Goal: Task Accomplishment & Management: Manage account settings

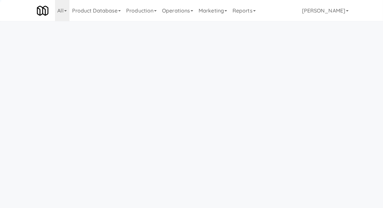
click at [175, 8] on link "Operations" at bounding box center [177, 10] width 37 height 21
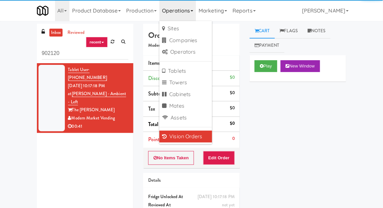
click at [10, 50] on div "inbox reviewed recent all unclear take inventory issue suspicious failed recent…" at bounding box center [191, 130] width 383 height 212
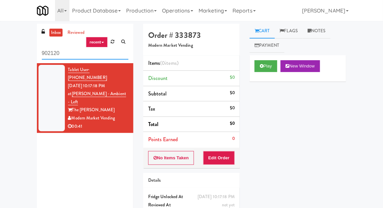
click at [44, 51] on input "902120" at bounding box center [85, 53] width 87 height 12
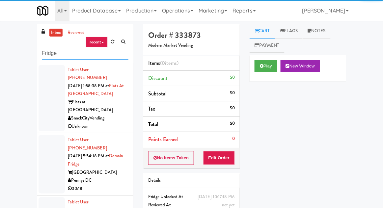
type input "Fridge"
click at [16, 47] on div "inbox reviewed recent all unclear take inventory issue suspicious failed recent…" at bounding box center [191, 145] width 383 height 242
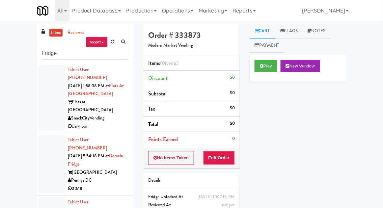
click at [56, 36] on link "inbox" at bounding box center [55, 33] width 13 height 8
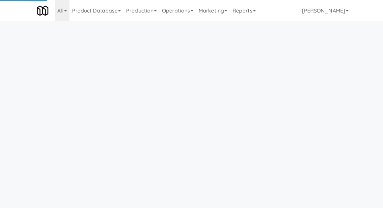
click at [177, 16] on link "Operations" at bounding box center [177, 10] width 37 height 21
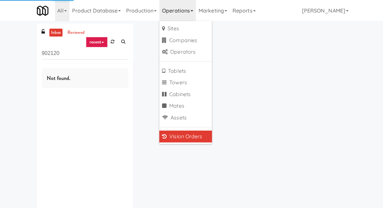
click at [0, 50] on div "inbox reviewed recent all unclear take inventory issue suspicious failed recent…" at bounding box center [191, 128] width 383 height 209
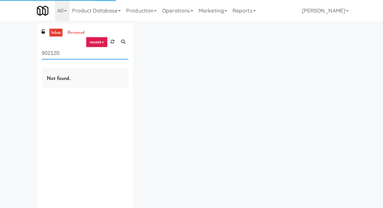
click at [47, 47] on input "902120" at bounding box center [85, 53] width 87 height 12
click at [46, 47] on input "902120" at bounding box center [85, 53] width 87 height 12
type input "Fridge"
click at [19, 62] on div "inbox reviewed recent all unclear take inventory issue suspicious failed recent…" at bounding box center [191, 128] width 383 height 209
click at [55, 35] on link "inbox" at bounding box center [55, 33] width 13 height 8
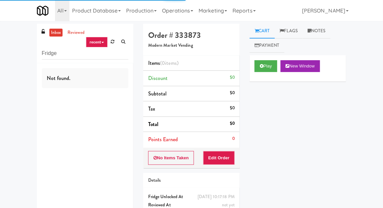
click at [54, 36] on link "inbox" at bounding box center [55, 33] width 13 height 8
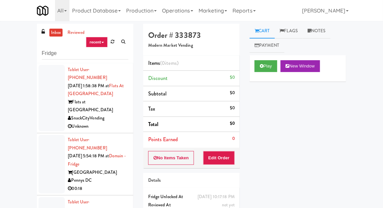
scroll to position [25, 0]
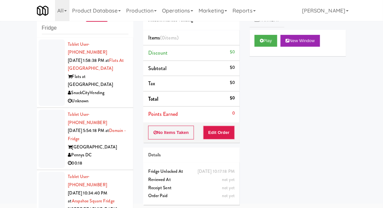
click at [49, 123] on div at bounding box center [52, 139] width 26 height 59
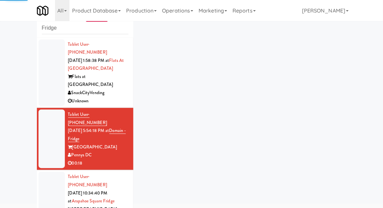
click at [41, 172] on div at bounding box center [52, 205] width 26 height 67
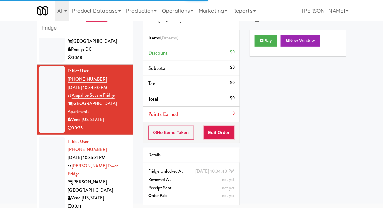
scroll to position [107, 0]
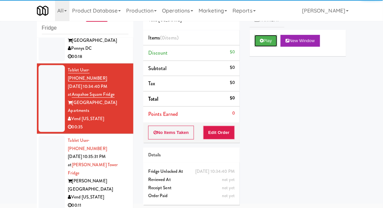
click at [261, 40] on icon at bounding box center [262, 41] width 4 height 4
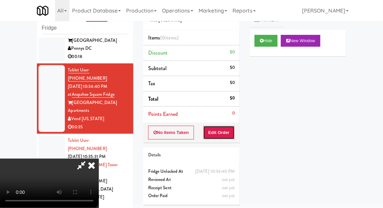
click at [225, 130] on button "Edit Order" at bounding box center [219, 133] width 32 height 14
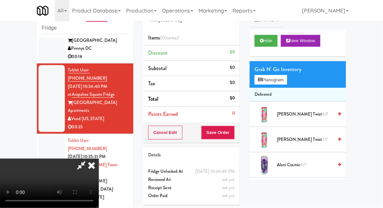
scroll to position [0, 0]
click at [273, 83] on button "Planogram" at bounding box center [270, 80] width 32 height 10
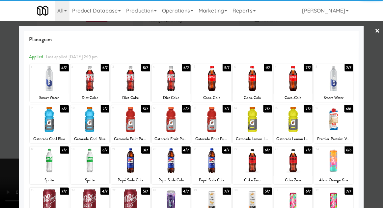
click at [261, 80] on div at bounding box center [252, 78] width 39 height 25
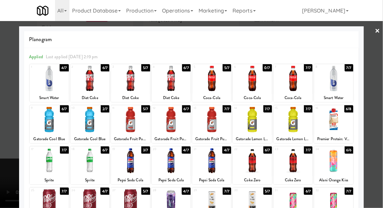
click at [294, 89] on div at bounding box center [293, 78] width 39 height 25
click at [379, 115] on div at bounding box center [191, 104] width 383 height 208
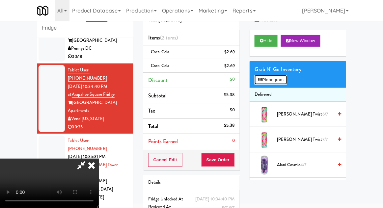
click at [274, 77] on button "Planogram" at bounding box center [270, 80] width 32 height 10
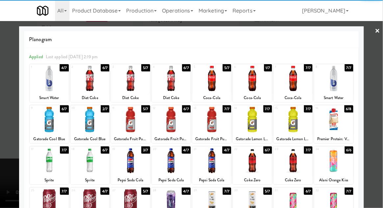
click at [262, 80] on div at bounding box center [252, 78] width 39 height 25
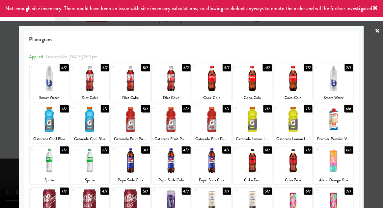
click at [297, 86] on div at bounding box center [293, 78] width 39 height 25
click at [382, 120] on div at bounding box center [191, 104] width 383 height 208
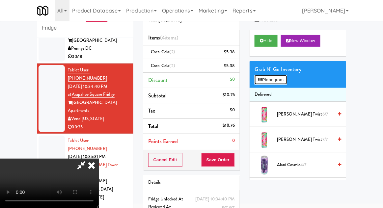
click at [283, 77] on button "Planogram" at bounding box center [270, 80] width 32 height 10
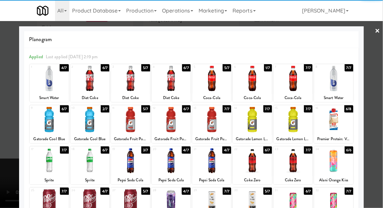
click at [255, 87] on div at bounding box center [252, 78] width 39 height 25
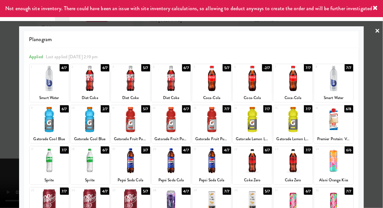
click at [254, 89] on div at bounding box center [252, 78] width 39 height 25
click at [378, 118] on div at bounding box center [191, 104] width 383 height 208
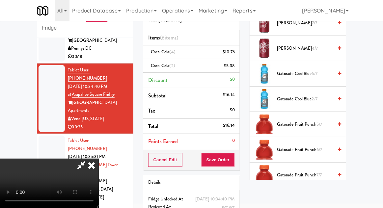
scroll to position [578, 0]
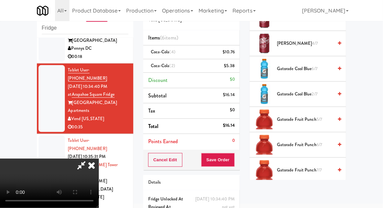
click at [310, 118] on span "Gatorade Fruit Punch 5/7" at bounding box center [305, 120] width 56 height 8
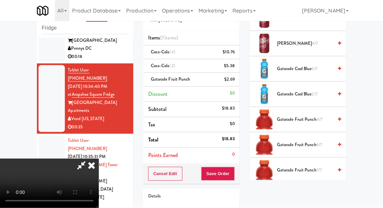
click at [89, 159] on icon at bounding box center [81, 165] width 15 height 13
click at [236, 79] on li "Gatorade Fruit Punch $2.69" at bounding box center [191, 80] width 96 height 14
click at [236, 82] on icon at bounding box center [235, 82] width 3 height 4
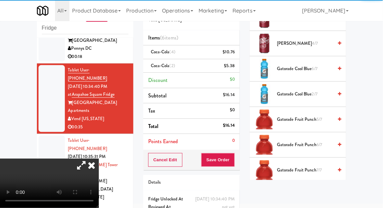
click at [89, 159] on icon at bounding box center [81, 165] width 15 height 13
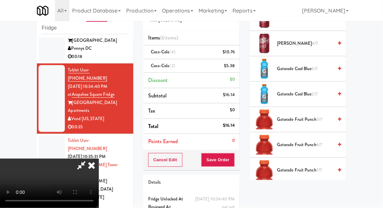
click at [312, 145] on span "Gatorade Fruit Punch 6/7" at bounding box center [305, 145] width 56 height 8
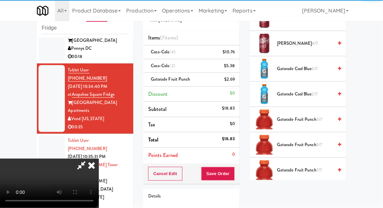
click at [89, 159] on icon at bounding box center [81, 165] width 15 height 13
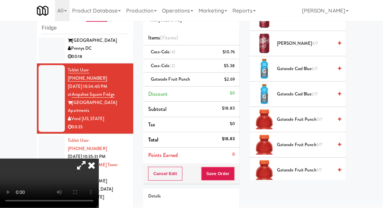
click at [89, 159] on icon at bounding box center [81, 165] width 15 height 13
click at [315, 169] on span "Gatorade Fruit Punch 7/7" at bounding box center [305, 170] width 56 height 8
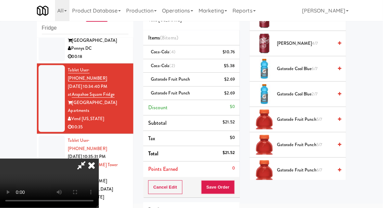
click at [318, 144] on span "5/7" at bounding box center [319, 145] width 6 height 6
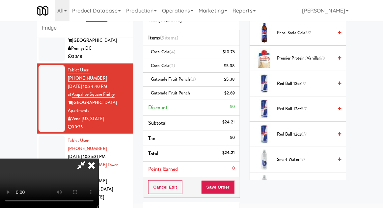
scroll to position [828, 0]
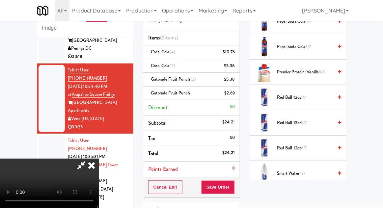
click at [312, 121] on span "Red Bull 12oz 5/7" at bounding box center [305, 123] width 56 height 8
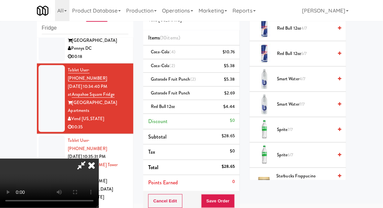
scroll to position [919, 0]
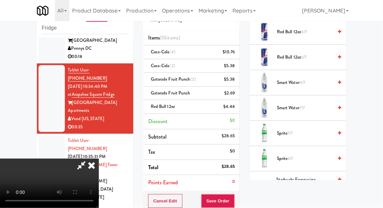
click at [320, 129] on span "Sprite 7/7" at bounding box center [305, 133] width 56 height 8
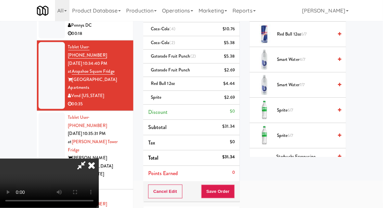
scroll to position [85, 0]
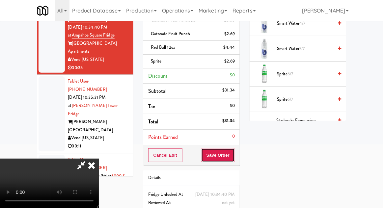
click at [234, 150] on button "Save Order" at bounding box center [218, 155] width 34 height 14
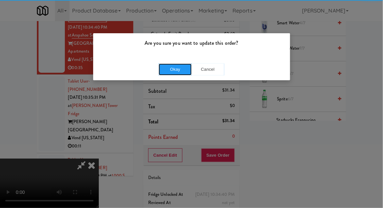
click at [180, 64] on button "Okay" at bounding box center [175, 70] width 33 height 12
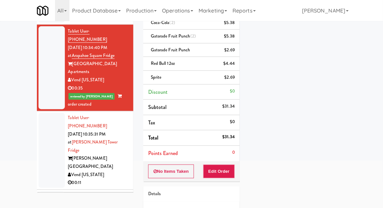
scroll to position [104, 0]
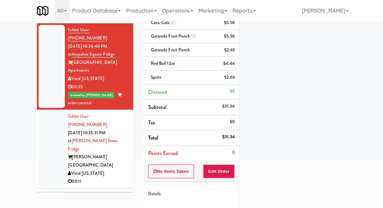
click at [50, 112] on div at bounding box center [52, 149] width 26 height 75
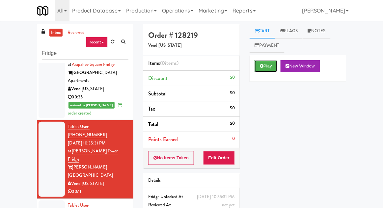
click at [260, 65] on icon at bounding box center [262, 66] width 4 height 4
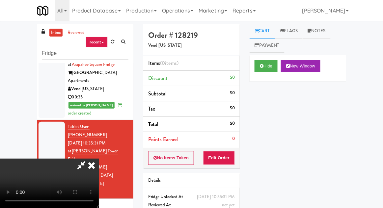
click at [224, 162] on button "Edit Order" at bounding box center [219, 158] width 32 height 14
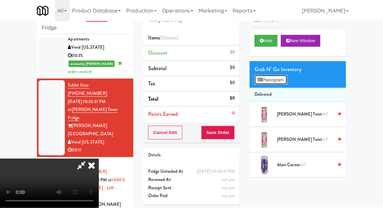
click at [271, 76] on button "Planogram" at bounding box center [270, 80] width 32 height 10
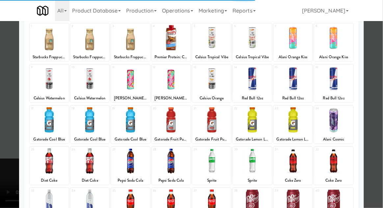
scroll to position [83, 0]
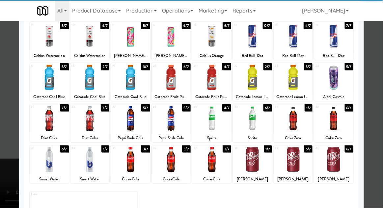
click at [126, 153] on div at bounding box center [130, 159] width 39 height 25
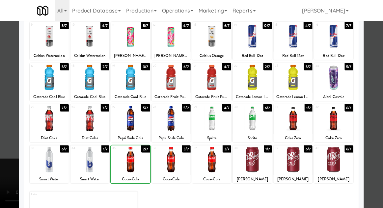
click at [374, 112] on div at bounding box center [191, 104] width 383 height 208
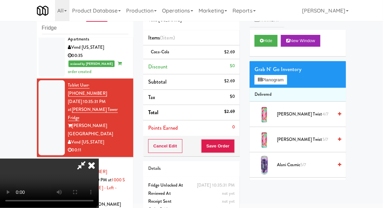
scroll to position [24, 0]
click at [262, 78] on icon at bounding box center [260, 80] width 4 height 4
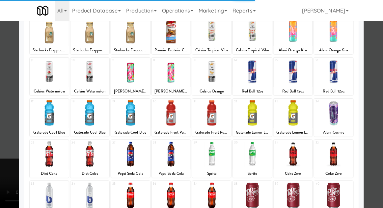
scroll to position [83, 0]
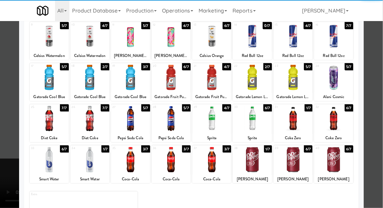
click at [256, 162] on div at bounding box center [252, 159] width 39 height 25
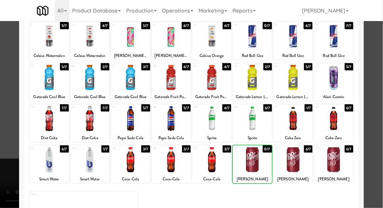
click at [376, 111] on div at bounding box center [191, 104] width 383 height 208
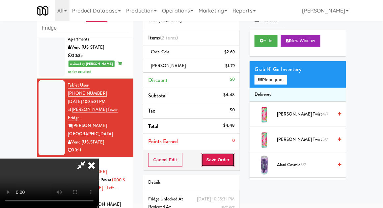
click at [234, 164] on button "Save Order" at bounding box center [218, 160] width 34 height 14
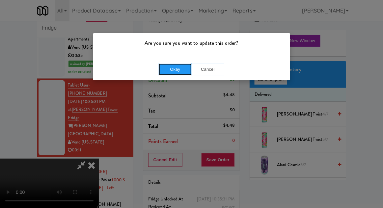
click at [168, 67] on button "Okay" at bounding box center [175, 70] width 33 height 12
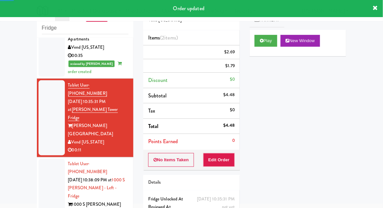
click at [45, 159] on div at bounding box center [52, 192] width 26 height 67
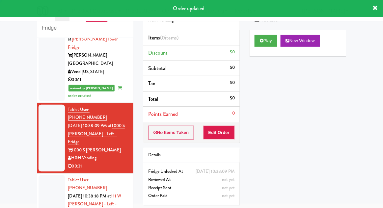
scroll to position [249, 0]
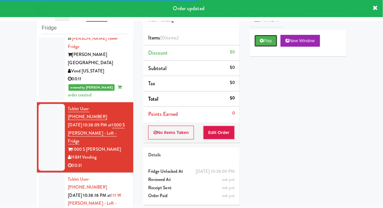
click at [259, 40] on button "Play" at bounding box center [265, 41] width 23 height 12
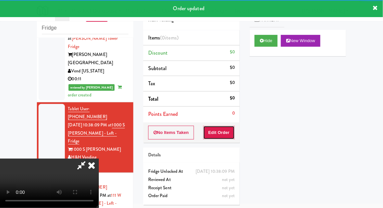
click at [217, 135] on button "Edit Order" at bounding box center [219, 133] width 32 height 14
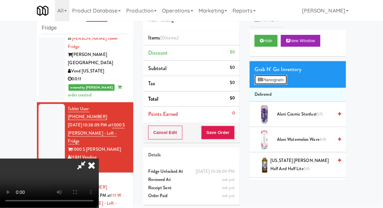
click at [268, 75] on button "Planogram" at bounding box center [270, 80] width 32 height 10
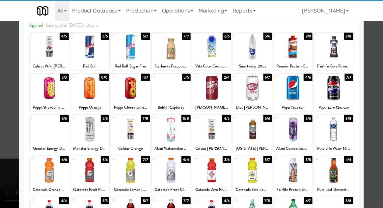
scroll to position [32, 0]
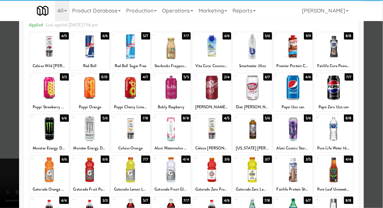
click at [346, 136] on div at bounding box center [333, 128] width 39 height 25
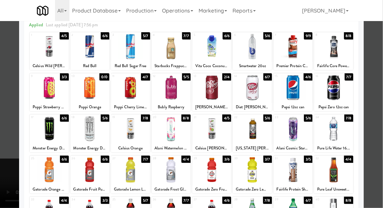
click at [376, 122] on div at bounding box center [191, 104] width 383 height 208
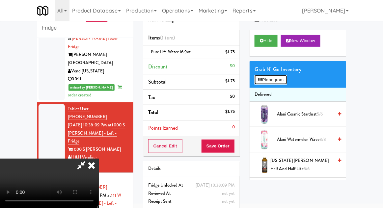
click at [259, 84] on button "Planogram" at bounding box center [270, 80] width 32 height 10
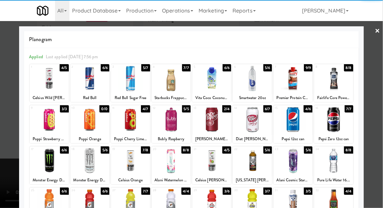
click at [340, 165] on div at bounding box center [333, 160] width 39 height 25
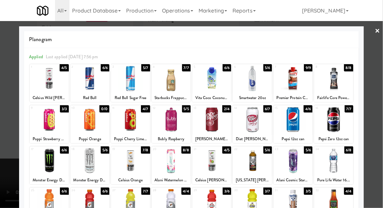
click at [375, 141] on div at bounding box center [191, 104] width 383 height 208
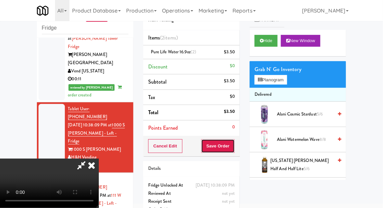
click at [234, 144] on button "Save Order" at bounding box center [218, 146] width 34 height 14
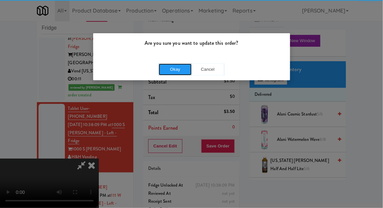
click at [166, 72] on button "Okay" at bounding box center [175, 70] width 33 height 12
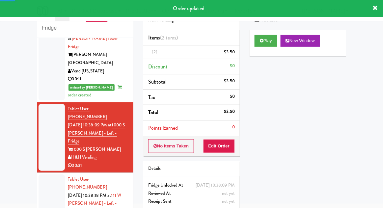
click at [41, 174] on div at bounding box center [52, 207] width 26 height 67
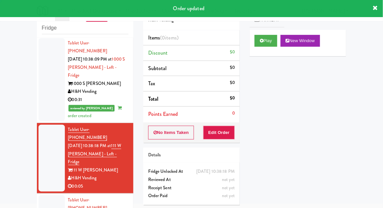
scroll to position [317, 0]
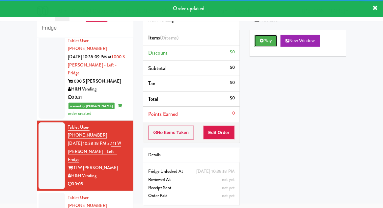
click at [259, 40] on button "Play" at bounding box center [265, 41] width 23 height 12
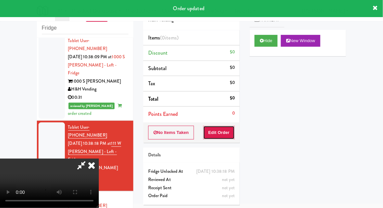
click at [216, 137] on button "Edit Order" at bounding box center [219, 133] width 32 height 14
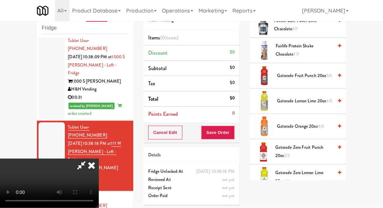
scroll to position [393, 0]
click at [320, 170] on span "Gatorade Zero Lemon Lime 20oz 6/6" at bounding box center [304, 177] width 58 height 16
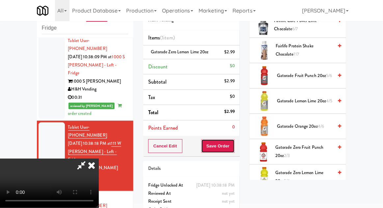
click at [233, 148] on button "Save Order" at bounding box center [218, 146] width 34 height 14
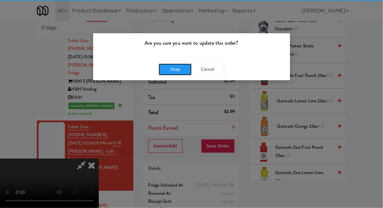
click at [172, 71] on button "Okay" at bounding box center [175, 70] width 33 height 12
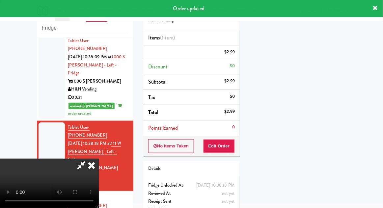
scroll to position [0, 0]
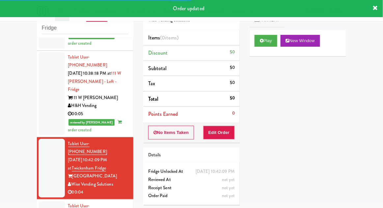
scroll to position [388, 0]
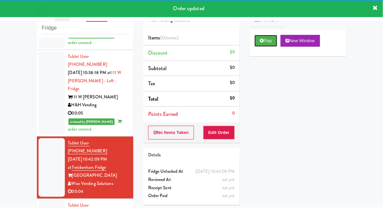
click at [257, 45] on button "Play" at bounding box center [265, 41] width 23 height 12
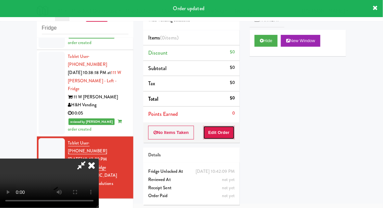
click at [217, 136] on button "Edit Order" at bounding box center [219, 133] width 32 height 14
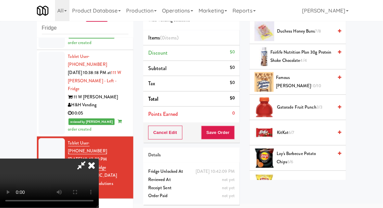
scroll to position [310, 0]
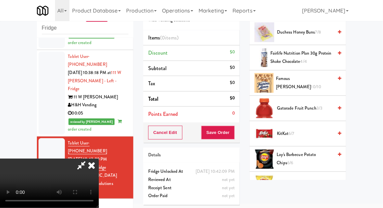
click at [325, 107] on span "Gatorade Fruit Punch 3/3" at bounding box center [305, 108] width 56 height 8
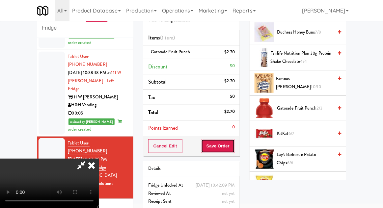
click at [234, 147] on button "Save Order" at bounding box center [218, 146] width 34 height 14
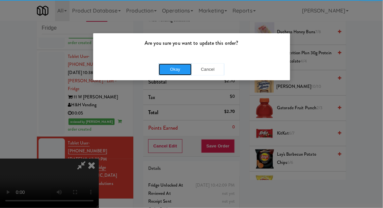
click at [164, 66] on button "Okay" at bounding box center [175, 70] width 33 height 12
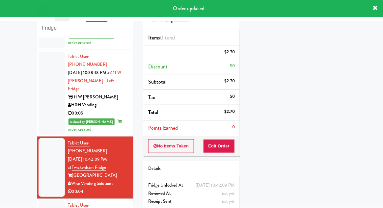
scroll to position [0, 0]
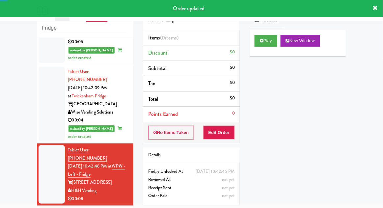
scroll to position [460, 0]
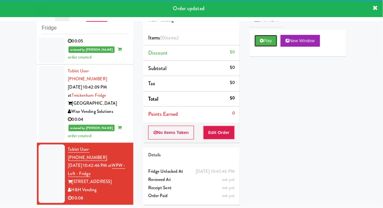
click at [261, 42] on icon at bounding box center [262, 41] width 4 height 4
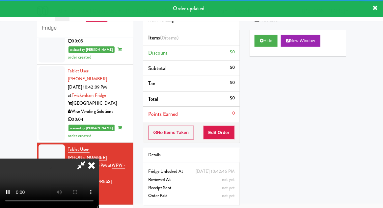
click at [218, 143] on div "Order # 998179 H&H Vending Items (0 items ) Discount $0 Subtotal $0 Tax $0 Tota…" at bounding box center [191, 104] width 106 height 212
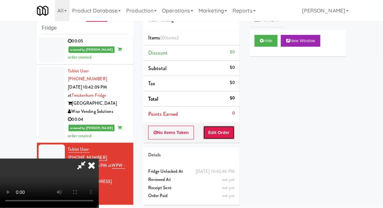
click at [209, 136] on button "Edit Order" at bounding box center [219, 133] width 32 height 14
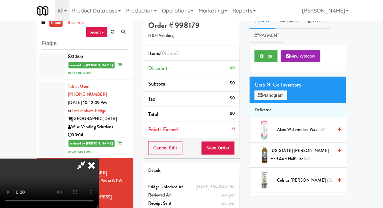
scroll to position [25, 0]
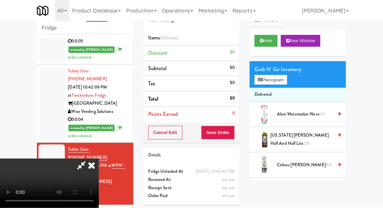
click at [312, 139] on span "[US_STATE] [PERSON_NAME] Half and Half Lite 2/8" at bounding box center [301, 139] width 63 height 16
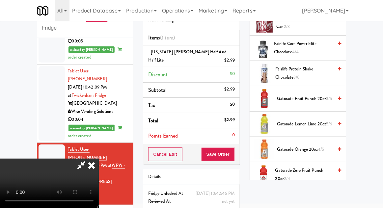
scroll to position [372, 0]
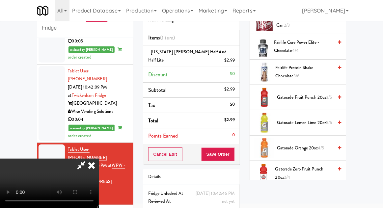
click at [318, 119] on span "Gatorade Lemon Lime 20oz 5/6" at bounding box center [305, 123] width 56 height 8
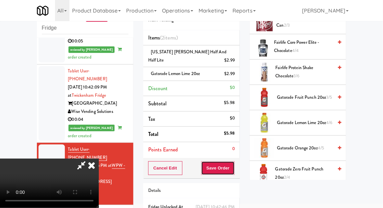
click at [234, 170] on button "Save Order" at bounding box center [218, 168] width 34 height 14
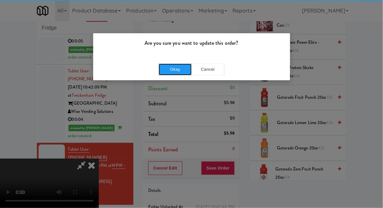
click at [174, 75] on button "Okay" at bounding box center [175, 70] width 33 height 12
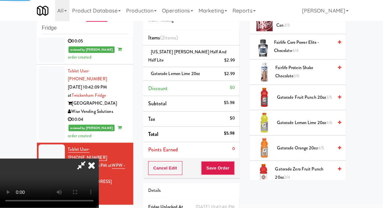
scroll to position [65, 0]
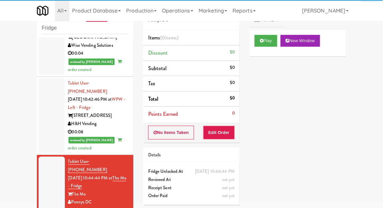
scroll to position [527, 0]
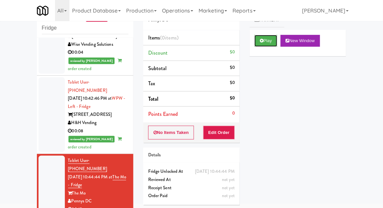
click at [261, 41] on icon at bounding box center [262, 41] width 4 height 4
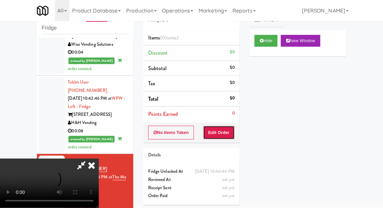
click at [214, 131] on button "Edit Order" at bounding box center [219, 133] width 32 height 14
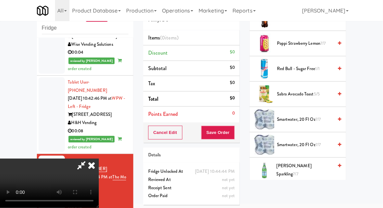
scroll to position [731, 0]
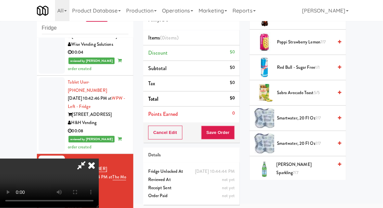
click at [315, 168] on span "[PERSON_NAME] Sparkling 7/7" at bounding box center [304, 169] width 56 height 16
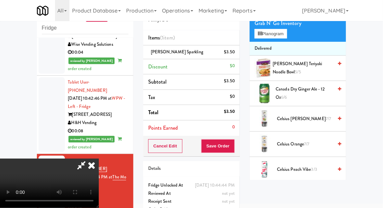
scroll to position [0, 0]
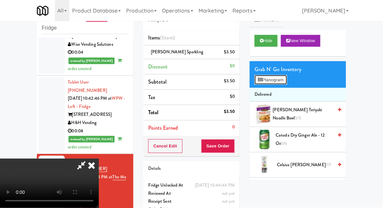
click at [271, 75] on button "Planogram" at bounding box center [270, 80] width 32 height 10
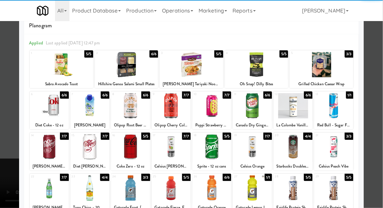
scroll to position [17, 0]
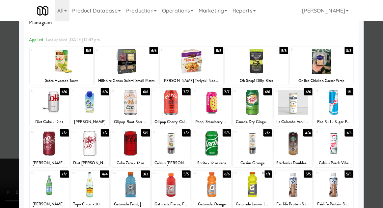
click at [216, 145] on div at bounding box center [211, 143] width 39 height 25
click at [375, 126] on div at bounding box center [191, 104] width 383 height 208
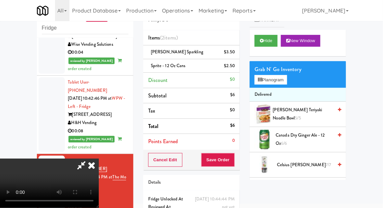
click at [316, 138] on span "Canada Dry Ginger Ale - 12 oz 6/6" at bounding box center [304, 139] width 57 height 16
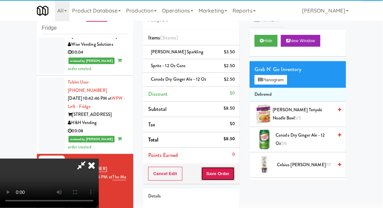
click at [235, 173] on button "Save Order" at bounding box center [218, 174] width 34 height 14
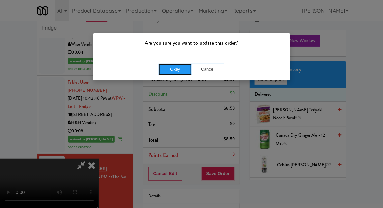
click at [174, 71] on button "Okay" at bounding box center [175, 70] width 33 height 12
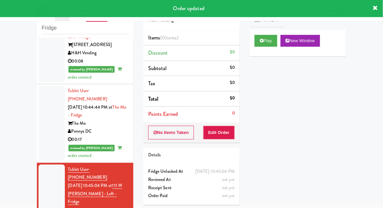
scroll to position [599, 0]
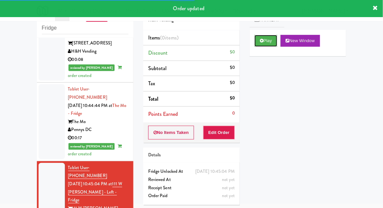
click at [256, 42] on button "Play" at bounding box center [265, 41] width 23 height 12
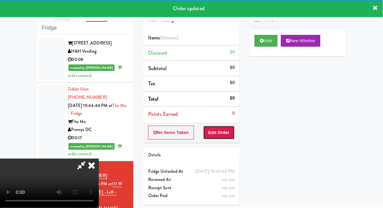
click at [213, 138] on button "Edit Order" at bounding box center [219, 133] width 32 height 14
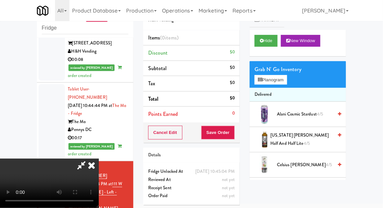
scroll to position [24, 0]
click at [317, 139] on span "[US_STATE] [PERSON_NAME] Half and Half Lite 4/5" at bounding box center [301, 139] width 63 height 16
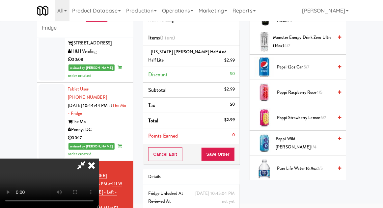
scroll to position [634, 0]
click at [316, 165] on span "Pure Life Water 16.9oz 2/5" at bounding box center [305, 169] width 56 height 8
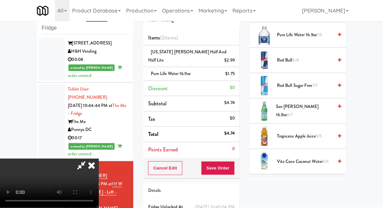
scroll to position [762, 0]
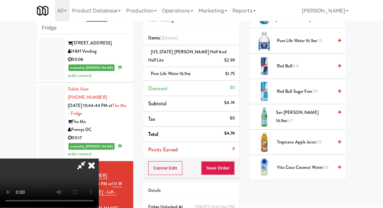
click at [323, 115] on span "San [PERSON_NAME] 16.9oz 6/7" at bounding box center [304, 117] width 57 height 16
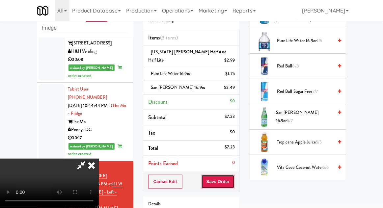
click at [234, 183] on button "Save Order" at bounding box center [218, 182] width 34 height 14
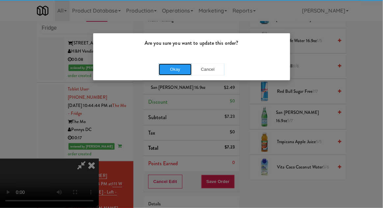
click at [171, 72] on button "Okay" at bounding box center [175, 70] width 33 height 12
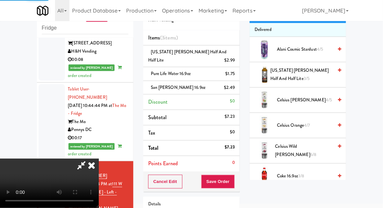
scroll to position [0, 0]
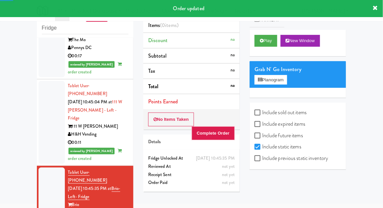
scroll to position [672, 0]
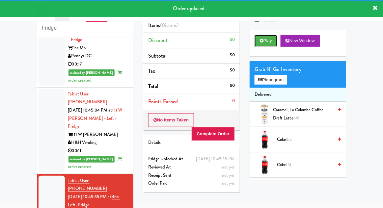
click at [259, 43] on button "Play" at bounding box center [265, 41] width 23 height 12
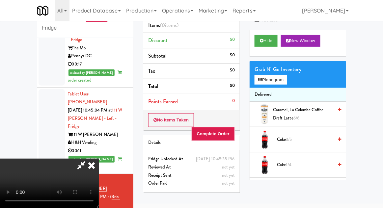
click at [99, 159] on icon at bounding box center [91, 165] width 14 height 13
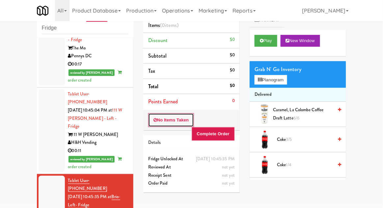
click at [168, 119] on button "No Items Taken" at bounding box center [171, 120] width 46 height 14
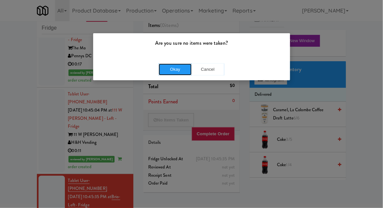
click at [175, 70] on button "Okay" at bounding box center [175, 70] width 33 height 12
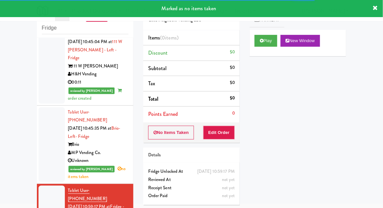
scroll to position [742, 0]
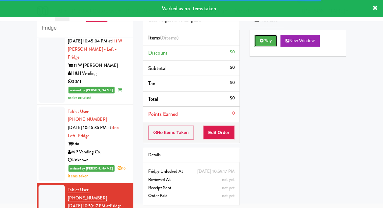
click at [258, 45] on button "Play" at bounding box center [265, 41] width 23 height 12
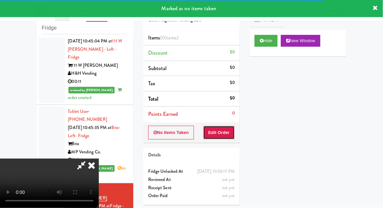
click at [216, 137] on button "Edit Order" at bounding box center [219, 133] width 32 height 14
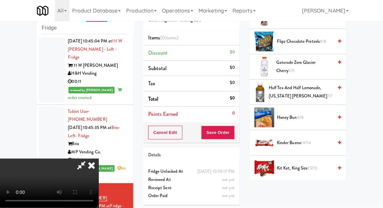
scroll to position [350, 0]
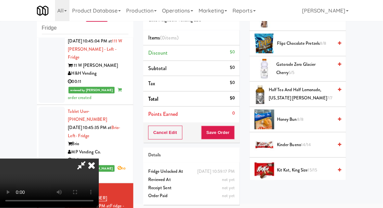
click at [315, 144] on span "Kinder Bueno 14/14" at bounding box center [305, 145] width 56 height 8
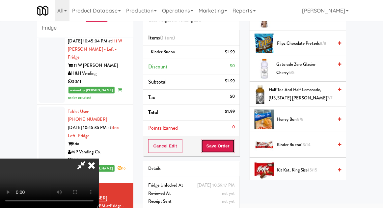
click at [234, 144] on button "Save Order" at bounding box center [218, 146] width 34 height 14
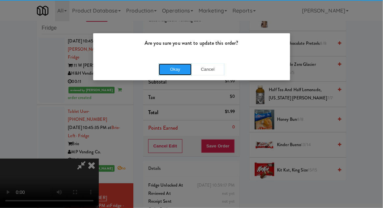
click at [169, 67] on button "Okay" at bounding box center [175, 70] width 33 height 12
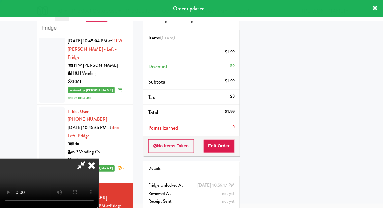
scroll to position [65, 0]
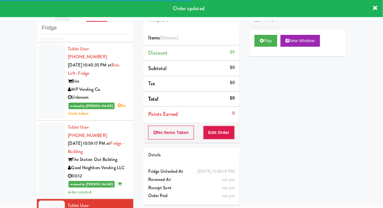
scroll to position [808, 0]
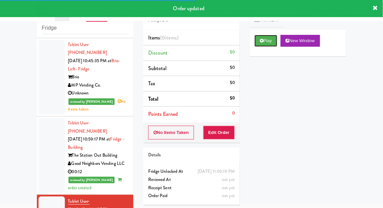
click at [261, 46] on button "Play" at bounding box center [265, 41] width 23 height 12
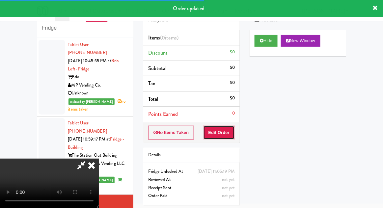
click at [217, 136] on button "Edit Order" at bounding box center [219, 133] width 32 height 14
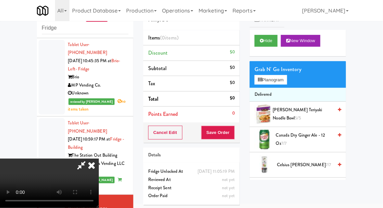
scroll to position [24, 0]
click at [261, 43] on button "Hide" at bounding box center [265, 41] width 23 height 12
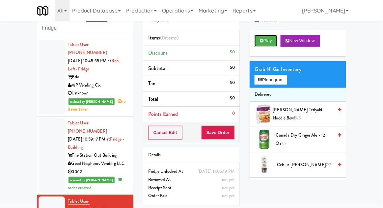
scroll to position [0, 0]
click at [262, 45] on button "Play" at bounding box center [265, 41] width 23 height 12
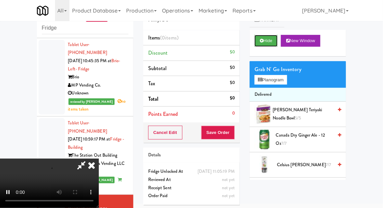
scroll to position [24, 0]
click at [294, 80] on div "Grab N' Go Inventory Planogram" at bounding box center [297, 74] width 96 height 27
click at [286, 83] on button "Planogram" at bounding box center [270, 80] width 32 height 10
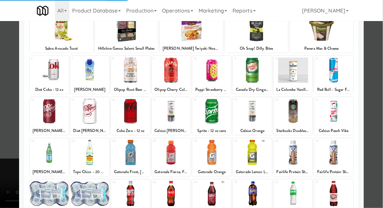
scroll to position [83, 0]
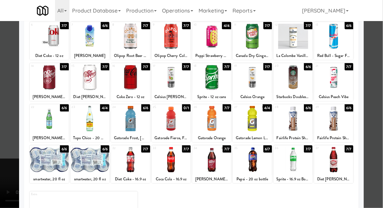
click at [302, 159] on div at bounding box center [293, 159] width 39 height 25
click at [375, 111] on div at bounding box center [191, 104] width 383 height 208
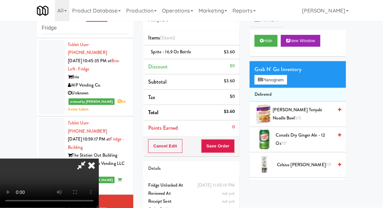
click at [316, 138] on span "Canada Dry Ginger Ale - 12 oz 7/7" at bounding box center [304, 139] width 57 height 16
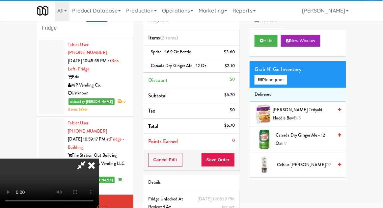
scroll to position [30, 0]
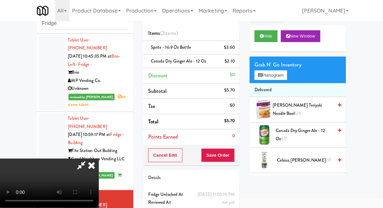
click at [239, 156] on div "Cancel Edit Save Order" at bounding box center [191, 155] width 96 height 20
click at [233, 153] on button "Save Order" at bounding box center [218, 155] width 34 height 14
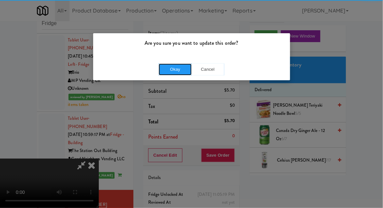
click at [177, 74] on button "Okay" at bounding box center [175, 70] width 33 height 12
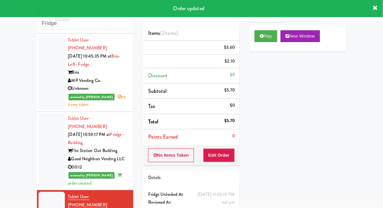
scroll to position [0, 0]
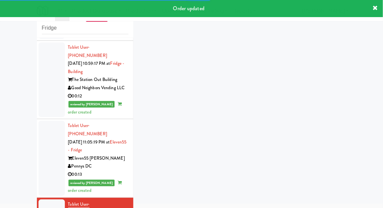
scroll to position [884, 0]
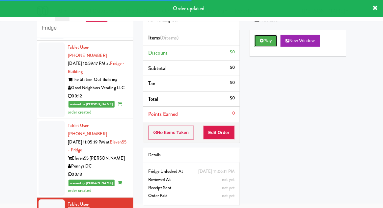
click at [255, 40] on button "Play" at bounding box center [265, 41] width 23 height 12
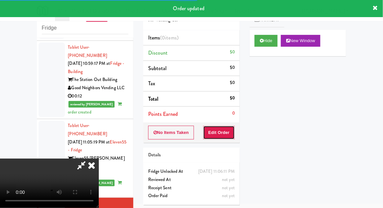
click at [211, 138] on button "Edit Order" at bounding box center [219, 133] width 32 height 14
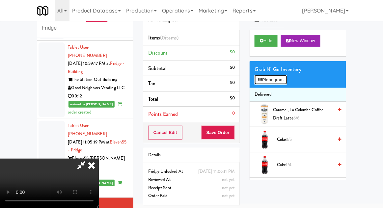
click at [283, 83] on button "Planogram" at bounding box center [270, 80] width 32 height 10
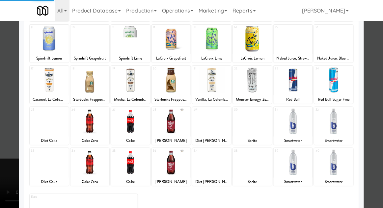
scroll to position [83, 0]
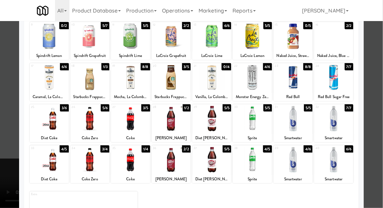
click at [340, 153] on div at bounding box center [333, 159] width 39 height 25
click at [380, 128] on div at bounding box center [191, 104] width 383 height 208
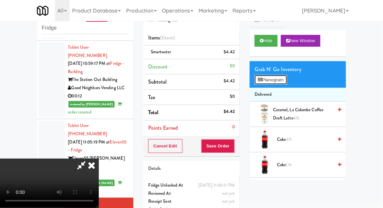
click at [274, 82] on button "Planogram" at bounding box center [270, 80] width 32 height 10
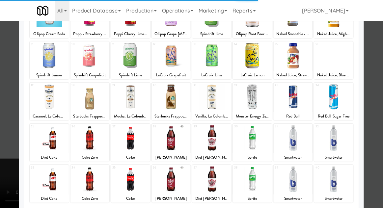
scroll to position [63, 0]
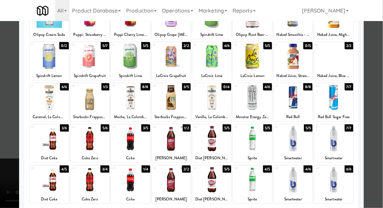
click at [305, 177] on div at bounding box center [293, 179] width 39 height 25
click at [368, 137] on div at bounding box center [191, 104] width 383 height 208
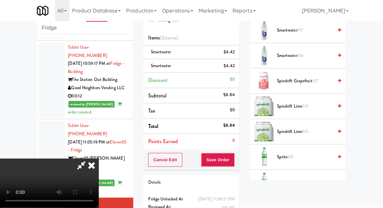
scroll to position [795, 0]
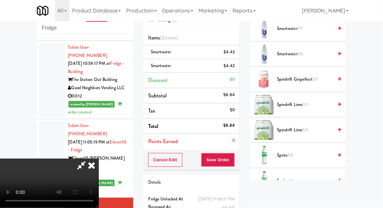
click at [311, 151] on span "Sprite 5/5" at bounding box center [305, 155] width 56 height 8
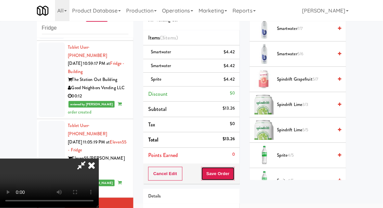
click at [233, 178] on button "Save Order" at bounding box center [218, 174] width 34 height 14
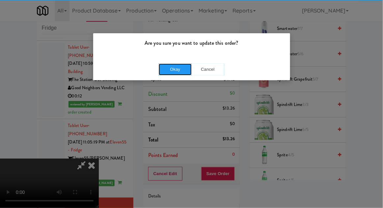
click at [168, 68] on button "Okay" at bounding box center [175, 70] width 33 height 12
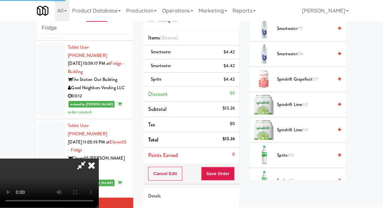
scroll to position [65, 0]
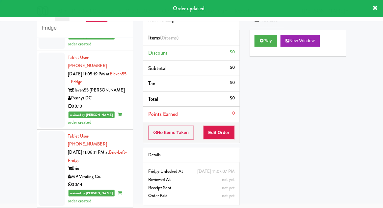
scroll to position [950, 0]
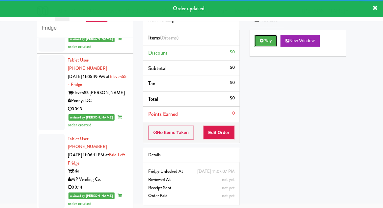
click at [263, 43] on button "Play" at bounding box center [265, 41] width 23 height 12
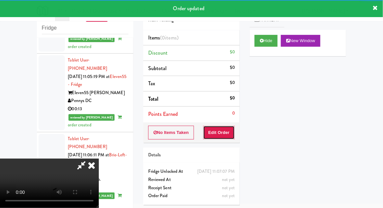
click at [215, 138] on button "Edit Order" at bounding box center [219, 133] width 32 height 14
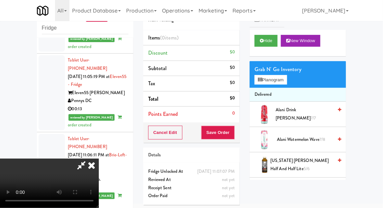
scroll to position [24, 0]
click at [271, 36] on button "Hide" at bounding box center [265, 41] width 23 height 12
click at [267, 37] on button "Hide" at bounding box center [265, 41] width 23 height 12
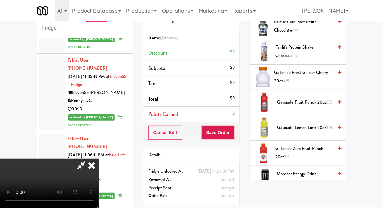
scroll to position [409, 0]
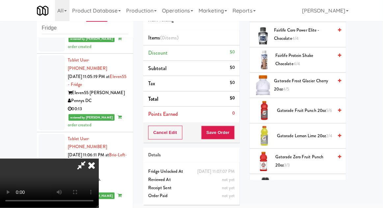
click at [324, 107] on span "Gatorade Fruit Punch 20oz 5/6" at bounding box center [305, 111] width 56 height 8
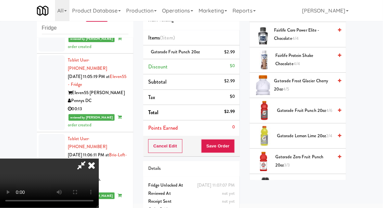
click at [317, 111] on span "Gatorade Fruit Punch 20oz 4/6" at bounding box center [305, 111] width 56 height 8
click at [89, 159] on icon at bounding box center [81, 165] width 15 height 13
click at [216, 144] on button "Save Order" at bounding box center [218, 146] width 34 height 14
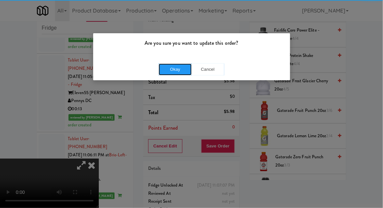
click at [186, 64] on button "Okay" at bounding box center [175, 70] width 33 height 12
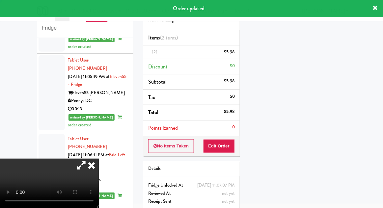
scroll to position [65, 0]
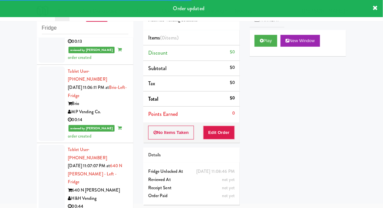
scroll to position [1019, 0]
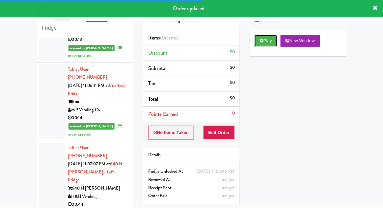
click at [271, 38] on button "Play" at bounding box center [265, 41] width 23 height 12
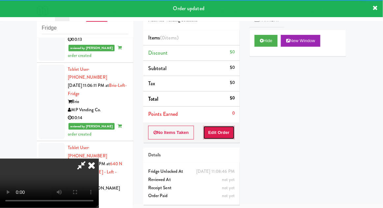
click at [217, 130] on button "Edit Order" at bounding box center [219, 133] width 32 height 14
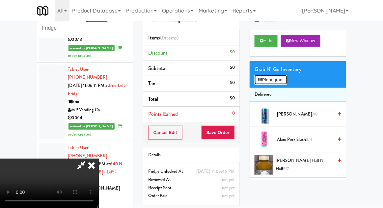
click at [285, 83] on button "Planogram" at bounding box center [270, 80] width 32 height 10
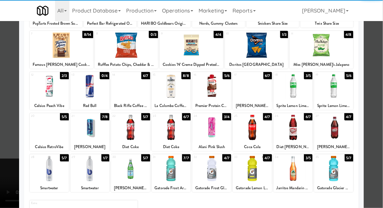
scroll to position [83, 0]
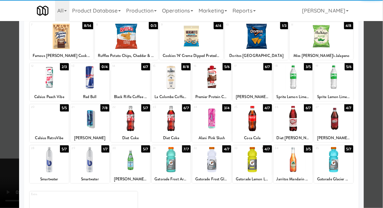
click at [47, 156] on div at bounding box center [49, 159] width 39 height 25
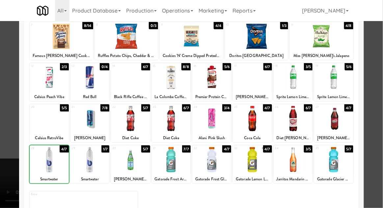
click at [374, 112] on div at bounding box center [191, 104] width 383 height 208
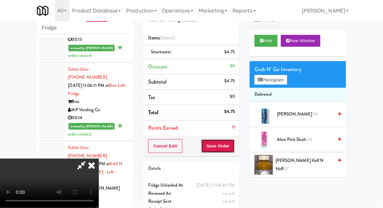
click at [233, 144] on button "Save Order" at bounding box center [218, 146] width 34 height 14
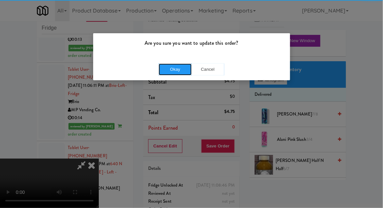
click at [174, 71] on button "Okay" at bounding box center [175, 70] width 33 height 12
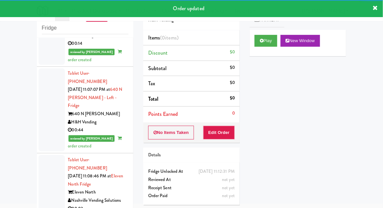
scroll to position [1094, 0]
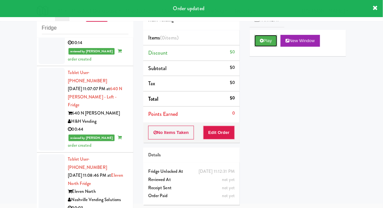
click at [264, 43] on button "Play" at bounding box center [265, 41] width 23 height 12
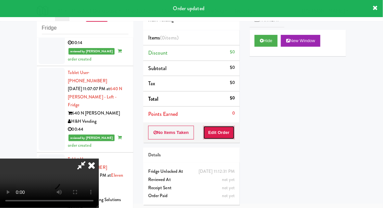
click at [213, 132] on button "Edit Order" at bounding box center [219, 133] width 32 height 14
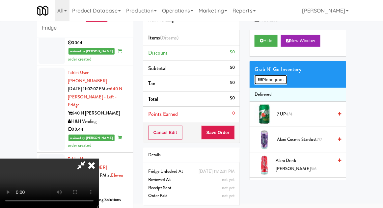
click at [285, 84] on button "Planogram" at bounding box center [270, 80] width 32 height 10
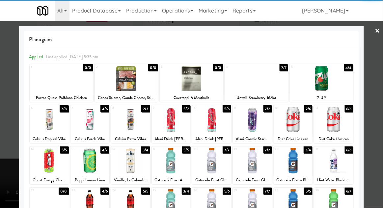
click at [168, 161] on div at bounding box center [171, 160] width 39 height 25
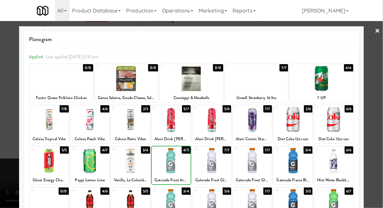
click at [378, 97] on div at bounding box center [191, 104] width 383 height 208
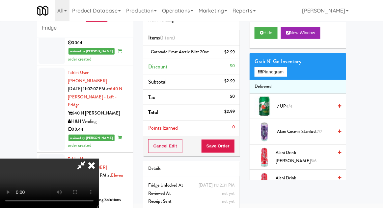
scroll to position [8, 0]
click at [260, 67] on button "Planogram" at bounding box center [270, 72] width 32 height 10
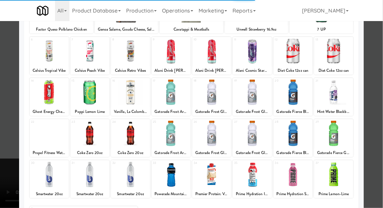
scroll to position [83, 0]
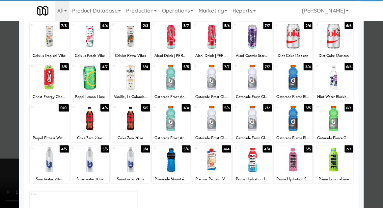
click at [39, 125] on div at bounding box center [49, 118] width 39 height 25
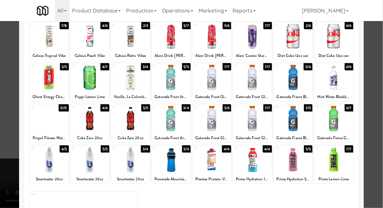
click at [374, 91] on div at bounding box center [191, 104] width 383 height 208
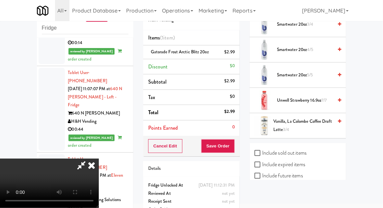
click at [306, 148] on label "Include sold out items" at bounding box center [280, 153] width 52 height 10
click at [262, 151] on input "Include sold out items" at bounding box center [258, 153] width 8 height 5
checkbox input "true"
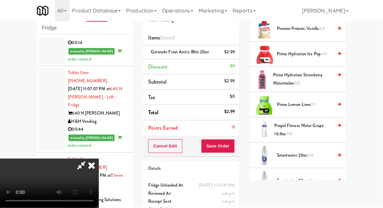
scroll to position [778, 0]
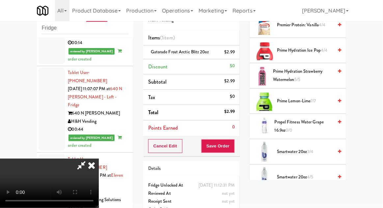
click at [315, 124] on span "Propel Fitness Water grape 16.9oz 0/0" at bounding box center [303, 126] width 59 height 16
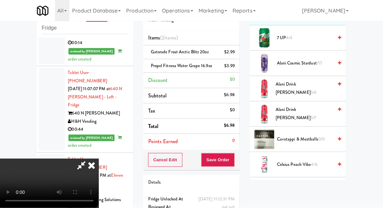
scroll to position [0, 0]
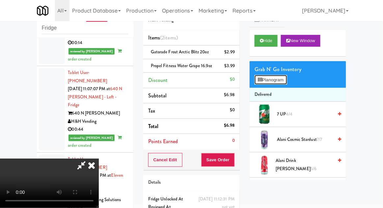
click at [286, 83] on button "Planogram" at bounding box center [270, 80] width 32 height 10
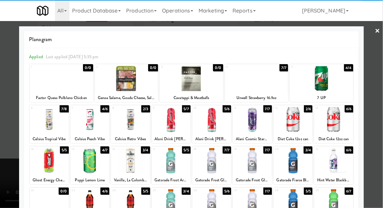
click at [337, 84] on div at bounding box center [322, 78] width 64 height 25
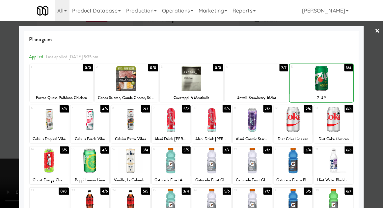
click at [375, 73] on div at bounding box center [191, 104] width 383 height 208
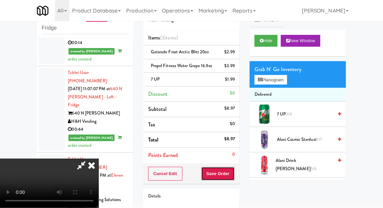
click at [234, 175] on button "Save Order" at bounding box center [218, 174] width 34 height 14
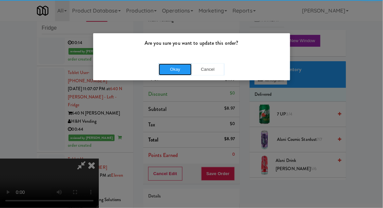
click at [164, 73] on button "Okay" at bounding box center [175, 70] width 33 height 12
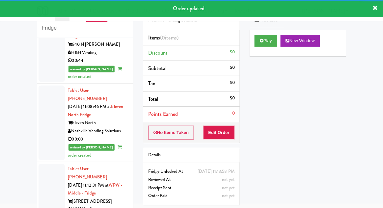
scroll to position [1163, 0]
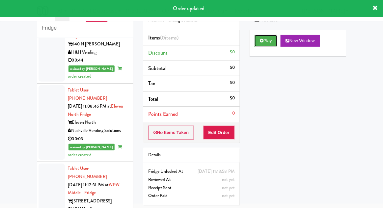
click at [265, 43] on button "Play" at bounding box center [265, 41] width 23 height 12
click at [213, 135] on button "Edit Order" at bounding box center [219, 133] width 32 height 14
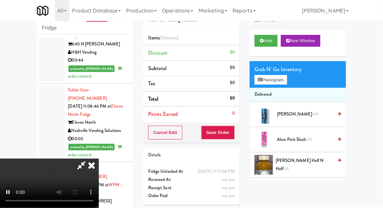
scroll to position [24, 0]
click at [287, 79] on button "Planogram" at bounding box center [270, 80] width 32 height 10
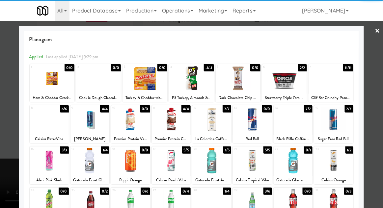
click at [87, 117] on div at bounding box center [89, 119] width 39 height 25
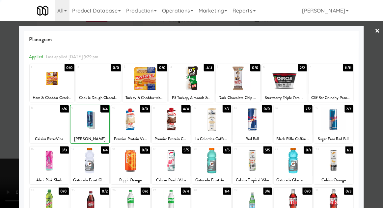
click at [374, 70] on div at bounding box center [191, 104] width 383 height 208
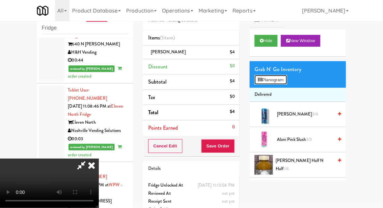
click at [285, 77] on button "Planogram" at bounding box center [270, 80] width 32 height 10
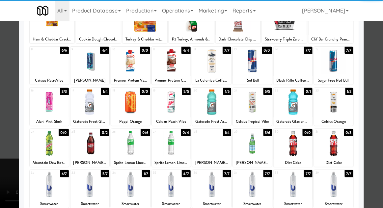
scroll to position [83, 0]
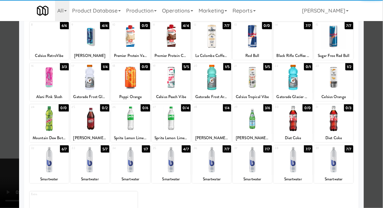
click at [86, 148] on div "33" at bounding box center [81, 148] width 18 height 6
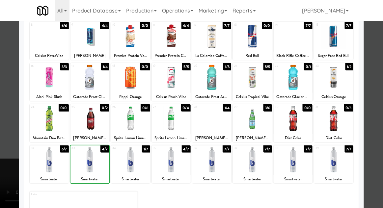
click at [377, 86] on div at bounding box center [191, 104] width 383 height 208
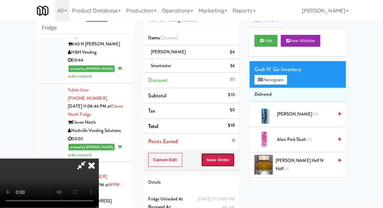
click at [235, 157] on button "Save Order" at bounding box center [218, 160] width 34 height 14
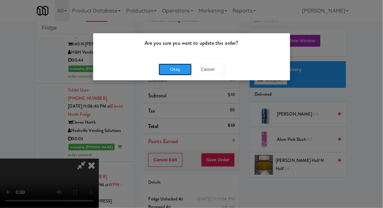
click at [176, 68] on button "Okay" at bounding box center [175, 70] width 33 height 12
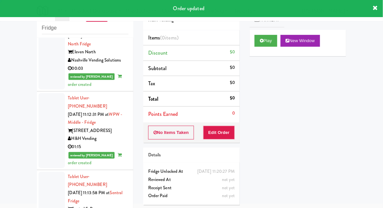
scroll to position [1234, 0]
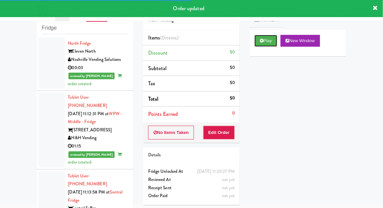
click at [259, 38] on button "Play" at bounding box center [265, 41] width 23 height 12
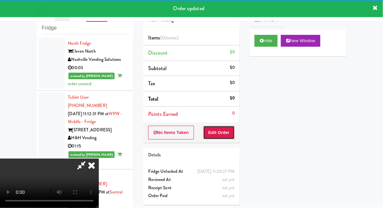
click at [216, 138] on button "Edit Order" at bounding box center [219, 133] width 32 height 14
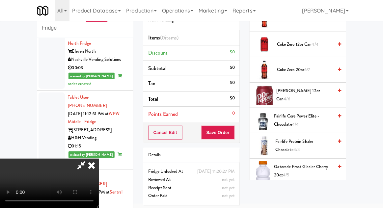
scroll to position [325, 0]
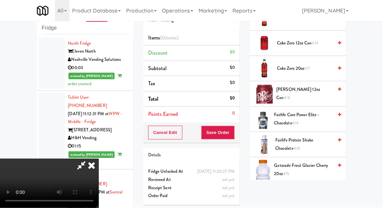
click at [311, 118] on span "Fairlife Core Power Elite - Chocolate 4/4" at bounding box center [303, 119] width 59 height 16
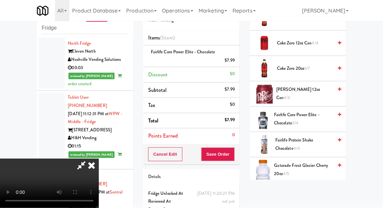
scroll to position [24, 0]
click at [234, 156] on button "Save Order" at bounding box center [218, 154] width 34 height 14
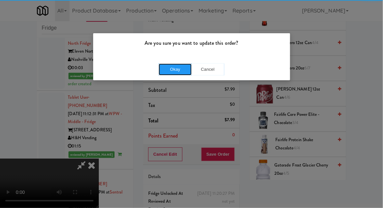
click at [177, 64] on button "Okay" at bounding box center [175, 70] width 33 height 12
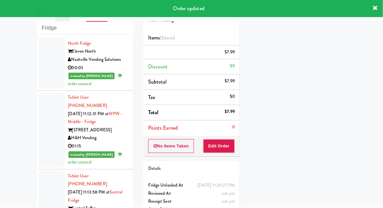
scroll to position [0, 0]
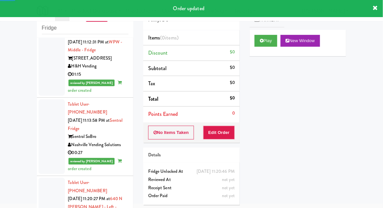
scroll to position [1306, 0]
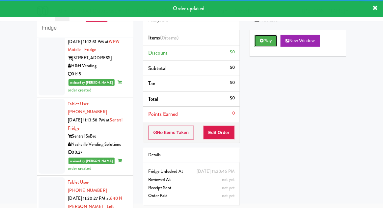
click at [264, 39] on button "Play" at bounding box center [265, 41] width 23 height 12
click at [216, 132] on button "Edit Order" at bounding box center [219, 133] width 32 height 14
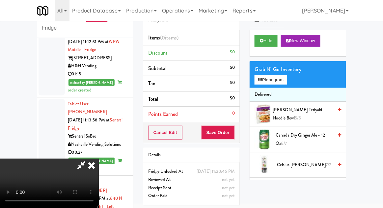
scroll to position [0, 0]
click at [268, 84] on button "Planogram" at bounding box center [270, 80] width 32 height 10
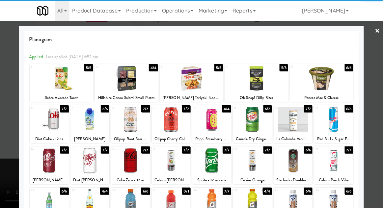
click at [336, 84] on div at bounding box center [322, 78] width 64 height 25
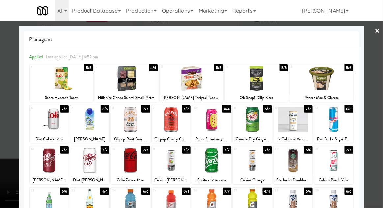
click at [375, 77] on div at bounding box center [191, 104] width 383 height 208
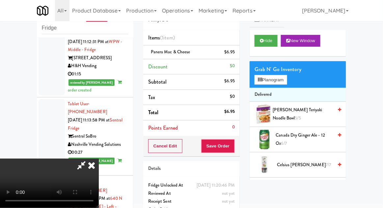
scroll to position [24, 0]
click at [276, 81] on button "Planogram" at bounding box center [270, 80] width 32 height 10
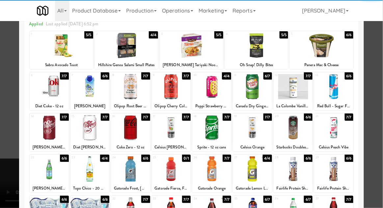
scroll to position [33, 0]
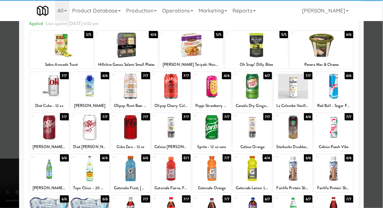
click at [342, 167] on div at bounding box center [333, 168] width 39 height 25
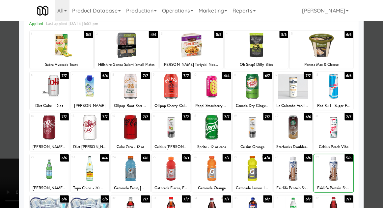
click at [375, 130] on div at bounding box center [191, 104] width 383 height 208
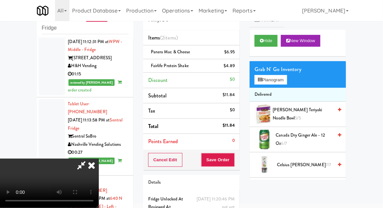
scroll to position [30, 0]
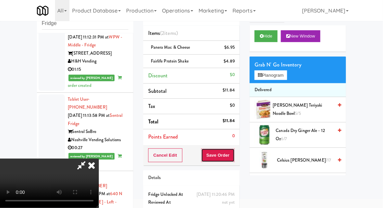
click at [232, 155] on button "Save Order" at bounding box center [218, 155] width 34 height 14
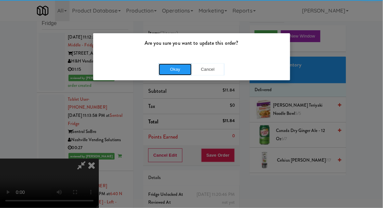
click at [173, 64] on button "Okay" at bounding box center [175, 70] width 33 height 12
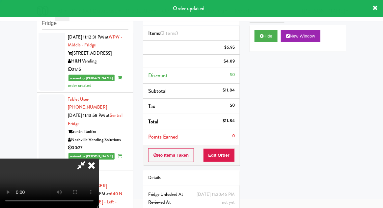
scroll to position [0, 0]
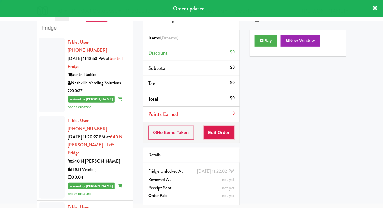
scroll to position [1369, 0]
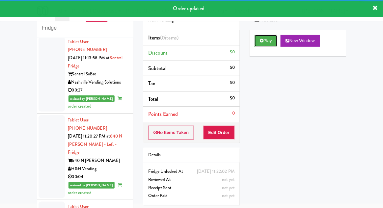
click at [263, 42] on button "Play" at bounding box center [265, 41] width 23 height 12
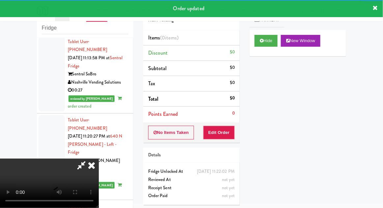
click at [222, 135] on button "Edit Order" at bounding box center [219, 133] width 32 height 14
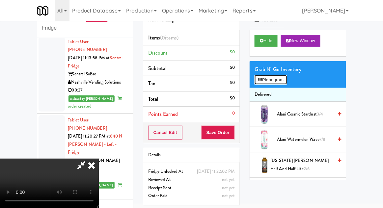
click at [284, 83] on button "Planogram" at bounding box center [270, 80] width 32 height 10
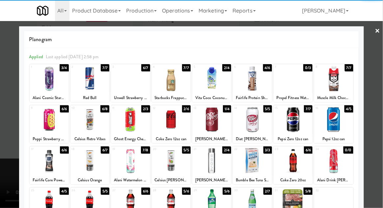
click at [303, 164] on div at bounding box center [293, 160] width 39 height 25
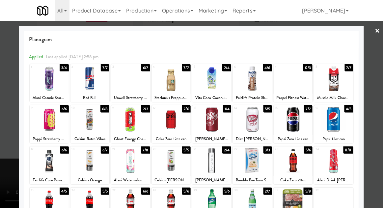
click at [375, 121] on div at bounding box center [191, 104] width 383 height 208
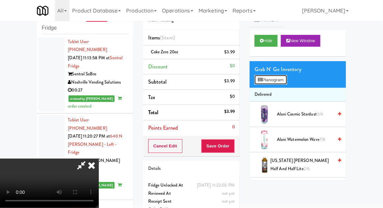
click at [274, 75] on button "Planogram" at bounding box center [270, 80] width 32 height 10
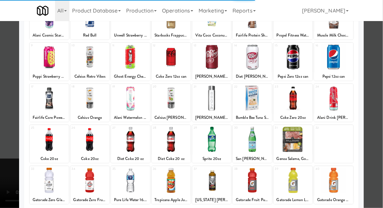
scroll to position [83, 0]
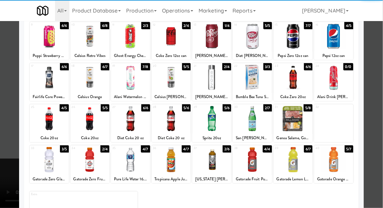
click at [210, 126] on div at bounding box center [211, 118] width 39 height 25
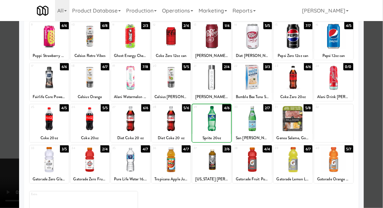
click at [378, 97] on div at bounding box center [191, 104] width 383 height 208
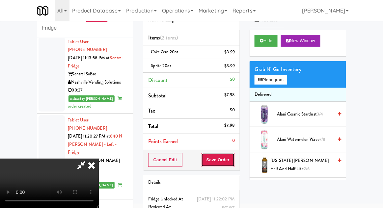
click at [234, 162] on button "Save Order" at bounding box center [218, 160] width 34 height 14
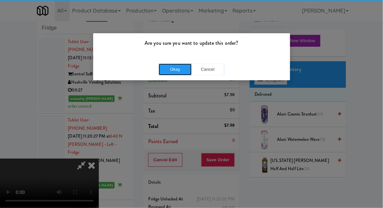
click at [173, 70] on button "Okay" at bounding box center [175, 70] width 33 height 12
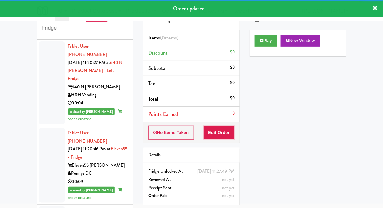
scroll to position [1444, 0]
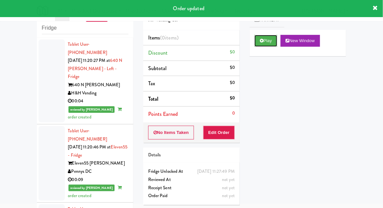
click at [262, 41] on icon at bounding box center [262, 41] width 4 height 4
click at [215, 133] on button "Edit Order" at bounding box center [219, 133] width 32 height 14
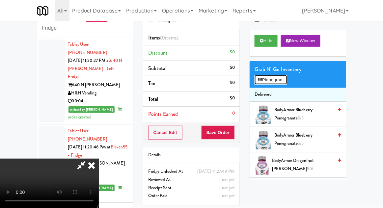
click at [287, 81] on button "Planogram" at bounding box center [270, 80] width 32 height 10
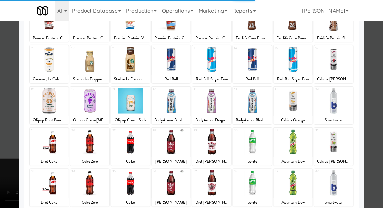
scroll to position [61, 0]
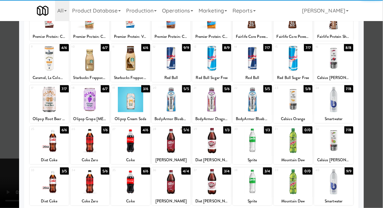
click at [124, 179] on div at bounding box center [130, 181] width 39 height 25
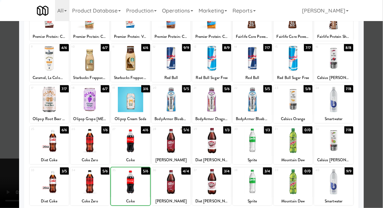
click at [378, 89] on div at bounding box center [191, 104] width 383 height 208
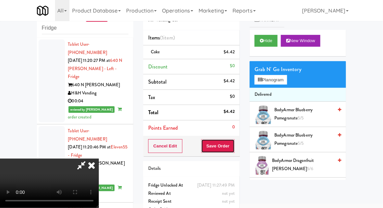
click at [234, 147] on button "Save Order" at bounding box center [218, 146] width 34 height 14
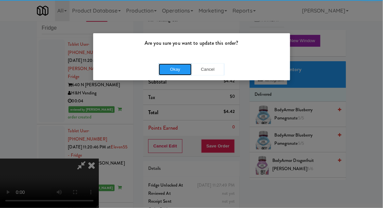
click at [166, 70] on button "Okay" at bounding box center [175, 70] width 33 height 12
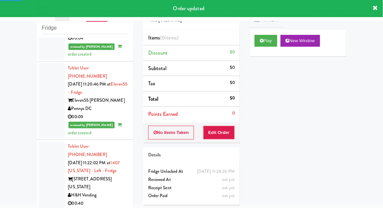
scroll to position [1507, 0]
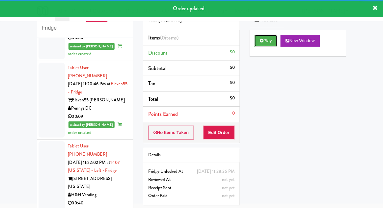
click at [260, 43] on button "Play" at bounding box center [265, 41] width 23 height 12
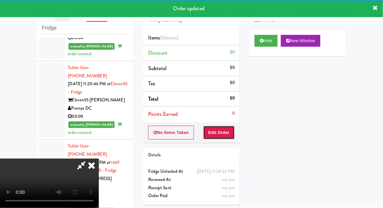
click at [213, 134] on button "Edit Order" at bounding box center [219, 133] width 32 height 14
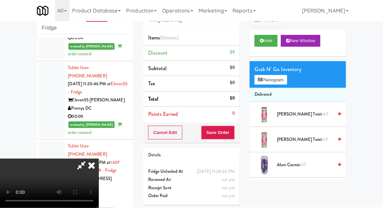
scroll to position [0, 0]
click at [287, 81] on button "Planogram" at bounding box center [270, 80] width 32 height 10
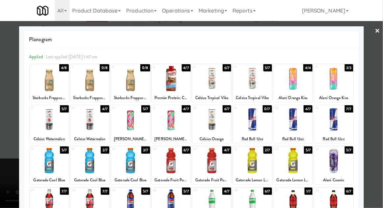
click at [173, 163] on div at bounding box center [171, 160] width 39 height 25
click at [375, 90] on div at bounding box center [191, 104] width 383 height 208
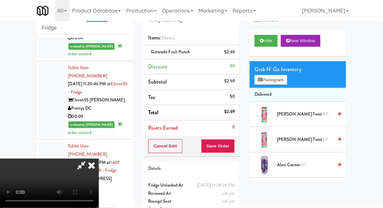
scroll to position [24, 0]
click at [233, 146] on button "Save Order" at bounding box center [218, 146] width 34 height 14
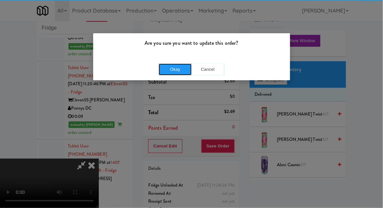
click at [184, 70] on button "Okay" at bounding box center [175, 70] width 33 height 12
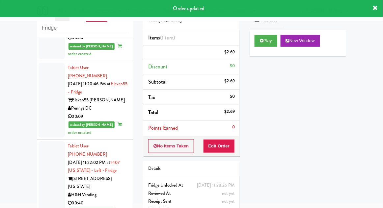
scroll to position [0, 0]
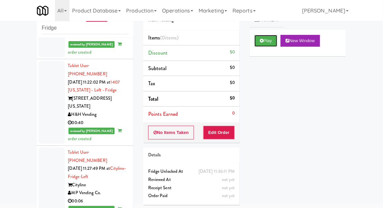
click at [260, 45] on button "Play" at bounding box center [265, 41] width 23 height 12
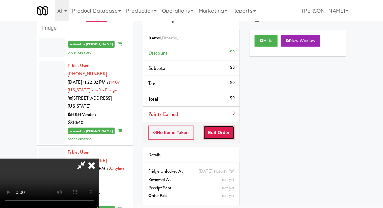
click at [212, 135] on button "Edit Order" at bounding box center [219, 133] width 32 height 14
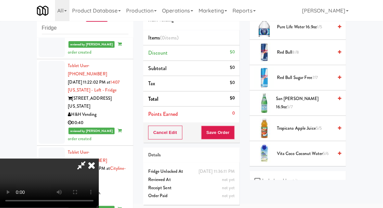
scroll to position [778, 0]
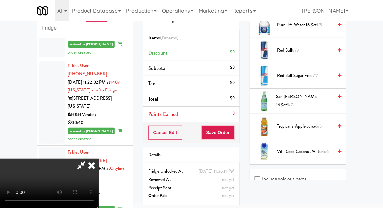
click at [322, 98] on span "San [PERSON_NAME] 16.9oz 5/7" at bounding box center [304, 101] width 57 height 16
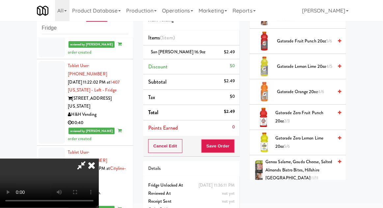
scroll to position [427, 0]
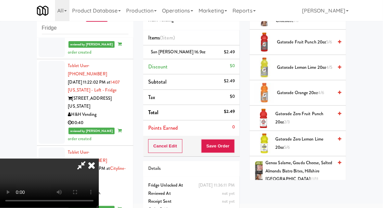
click at [322, 113] on span "Gatorade Zero Fruit Punch 20oz 2/3" at bounding box center [304, 118] width 58 height 16
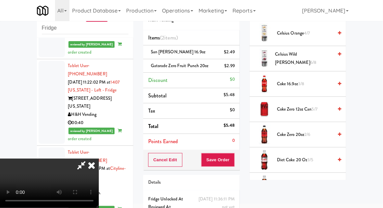
scroll to position [0, 0]
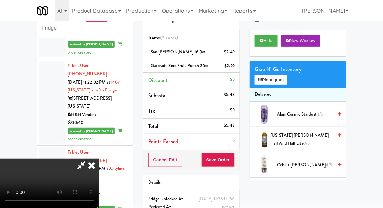
click at [291, 91] on li "Delivered" at bounding box center [297, 95] width 96 height 14
click at [287, 84] on button "Planogram" at bounding box center [270, 80] width 32 height 10
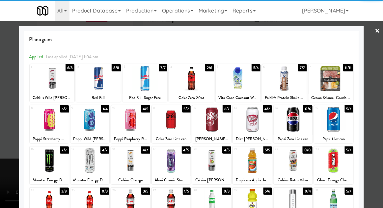
click at [142, 80] on div at bounding box center [144, 78] width 45 height 25
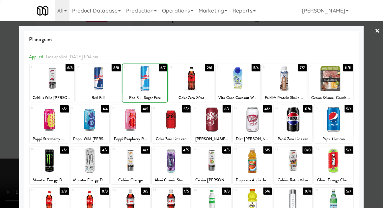
click at [375, 83] on div at bounding box center [191, 104] width 383 height 208
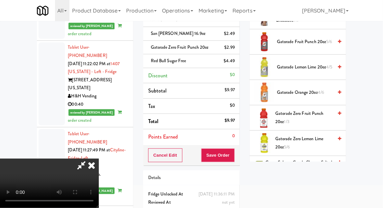
scroll to position [409, 0]
click at [322, 65] on span "Gatorade Lemon Lime 20oz 4/5" at bounding box center [305, 67] width 56 height 8
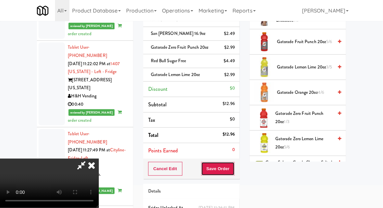
click at [234, 171] on button "Save Order" at bounding box center [218, 169] width 34 height 14
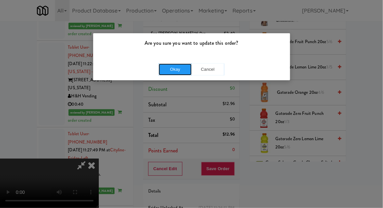
click at [177, 70] on button "Okay" at bounding box center [175, 70] width 33 height 12
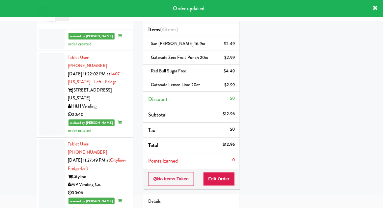
scroll to position [0, 0]
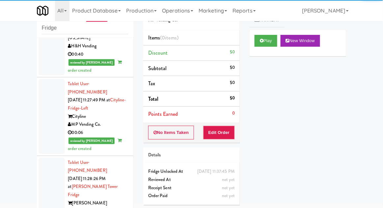
scroll to position [1657, 0]
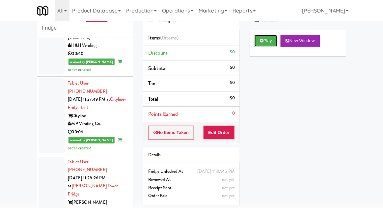
click at [258, 46] on button "Play" at bounding box center [265, 41] width 23 height 12
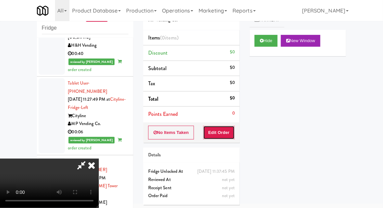
click at [214, 135] on button "Edit Order" at bounding box center [219, 133] width 32 height 14
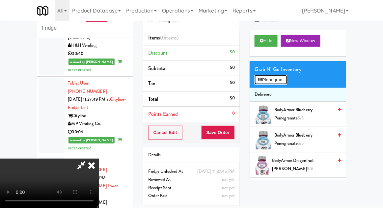
click at [276, 80] on button "Planogram" at bounding box center [270, 80] width 32 height 10
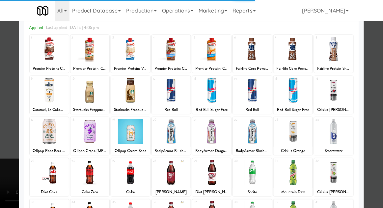
scroll to position [38, 0]
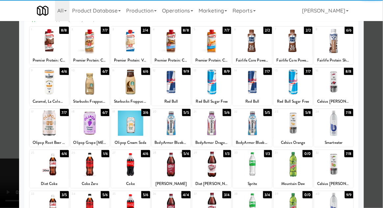
click at [126, 165] on div at bounding box center [130, 164] width 39 height 25
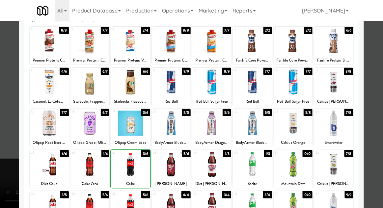
click at [373, 121] on div at bounding box center [191, 104] width 383 height 208
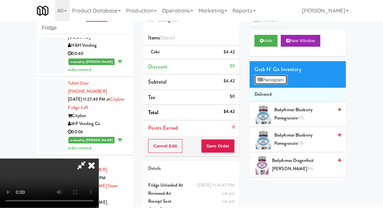
click at [283, 82] on button "Planogram" at bounding box center [270, 80] width 32 height 10
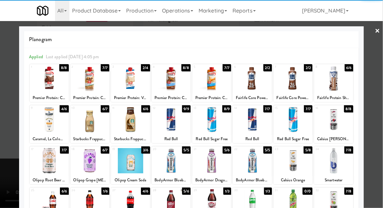
click at [124, 197] on div at bounding box center [130, 201] width 39 height 25
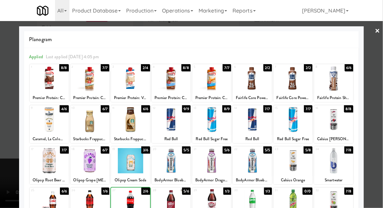
click at [372, 118] on div at bounding box center [191, 104] width 383 height 208
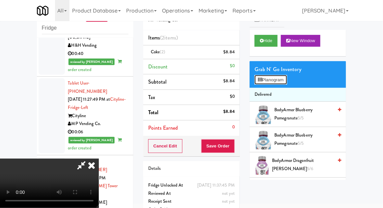
click at [286, 79] on button "Planogram" at bounding box center [270, 80] width 32 height 10
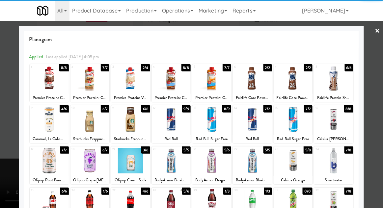
click at [89, 163] on div at bounding box center [89, 160] width 39 height 25
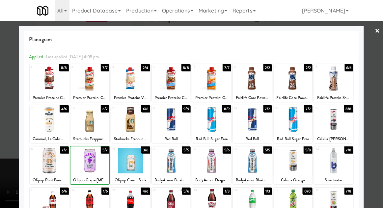
click at [371, 95] on div at bounding box center [191, 104] width 383 height 208
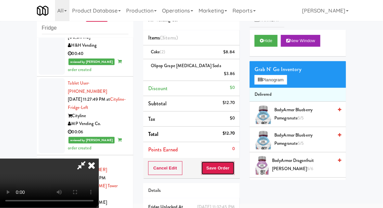
click at [234, 161] on button "Save Order" at bounding box center [218, 168] width 34 height 14
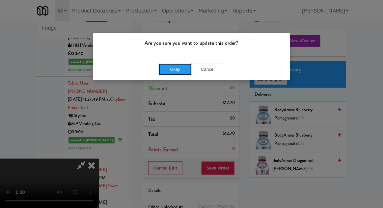
click at [167, 70] on button "Okay" at bounding box center [175, 70] width 33 height 12
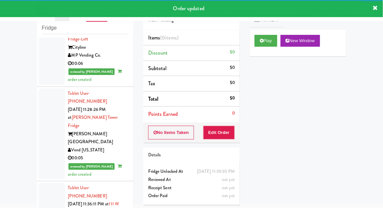
scroll to position [1725, 0]
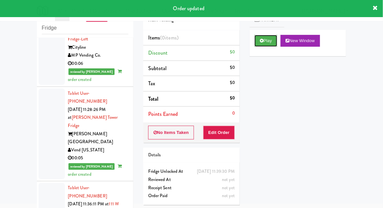
click at [272, 45] on button "Play" at bounding box center [265, 41] width 23 height 12
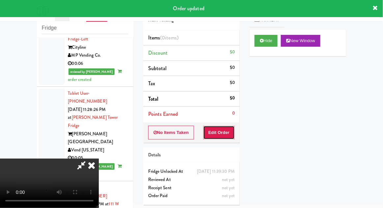
click at [228, 134] on button "Edit Order" at bounding box center [219, 133] width 32 height 14
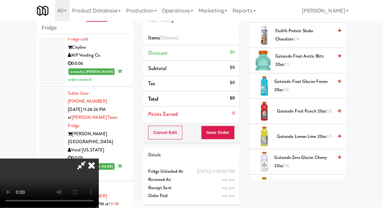
scroll to position [332, 0]
click at [312, 160] on span "Gatorade Zero Glacier Cherry 20oz 5/6" at bounding box center [303, 162] width 59 height 16
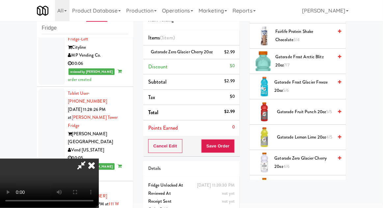
click at [234, 51] on div "$2.99" at bounding box center [229, 52] width 11 height 8
click at [236, 57] on link at bounding box center [234, 55] width 6 height 8
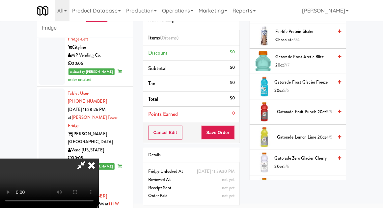
click at [311, 133] on span "Gatorade Lemon Lime 20oz 4/5" at bounding box center [305, 137] width 56 height 8
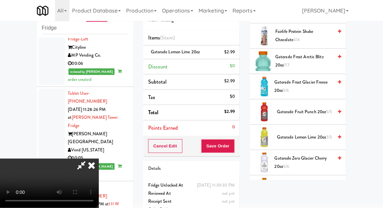
click at [235, 84] on li "Subtotal $2.99" at bounding box center [191, 81] width 96 height 15
click at [236, 52] on li "Gatorade Lemon Lime 20oz $2.99" at bounding box center [191, 52] width 96 height 14
click at [236, 54] on icon at bounding box center [235, 54] width 3 height 4
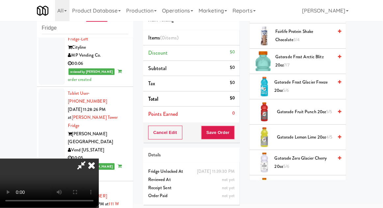
click at [309, 158] on span "Gatorade Zero Glacier Cherry 20oz 5/6" at bounding box center [303, 162] width 59 height 16
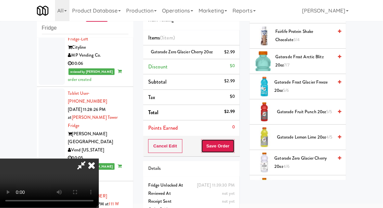
click at [232, 145] on button "Save Order" at bounding box center [218, 146] width 34 height 14
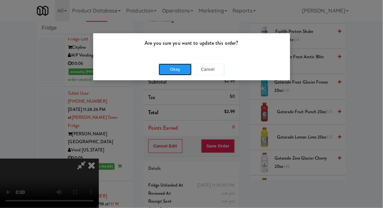
click at [168, 64] on button "Okay" at bounding box center [175, 70] width 33 height 12
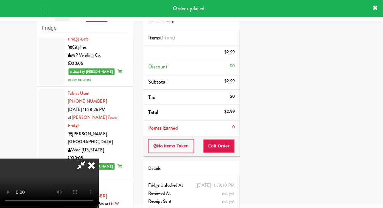
scroll to position [65, 0]
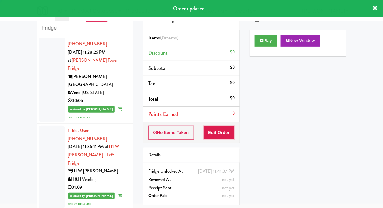
scroll to position [1795, 0]
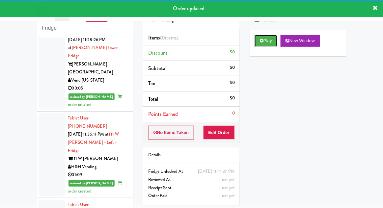
click at [271, 43] on button "Play" at bounding box center [265, 41] width 23 height 12
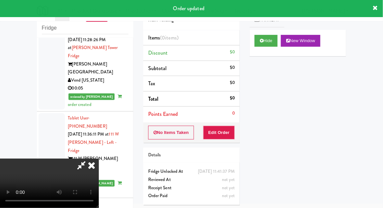
click at [234, 119] on li "Points Earned 0" at bounding box center [191, 114] width 96 height 15
click at [232, 129] on button "Edit Order" at bounding box center [219, 133] width 32 height 14
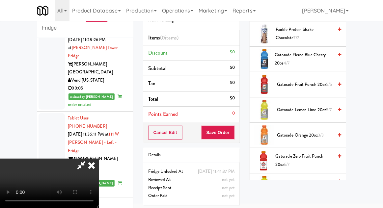
scroll to position [409, 0]
click at [312, 158] on span "Gatorade Zero Fruit Punch 20oz 6/7" at bounding box center [304, 161] width 58 height 16
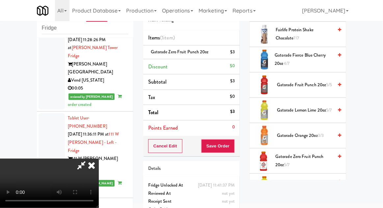
click at [312, 185] on span "Gatorade Zero Lemon Lime 20oz 3/4" at bounding box center [304, 186] width 58 height 16
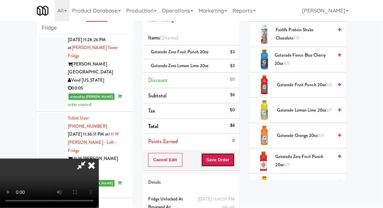
click at [233, 158] on button "Save Order" at bounding box center [218, 160] width 34 height 14
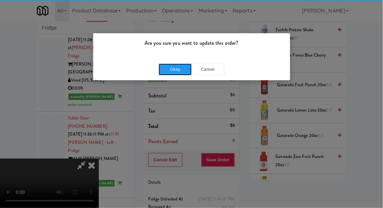
click at [159, 70] on button "Okay" at bounding box center [175, 70] width 33 height 12
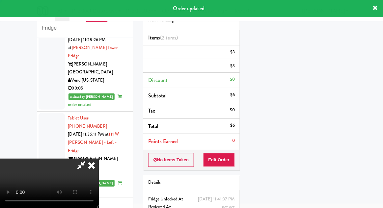
scroll to position [65, 0]
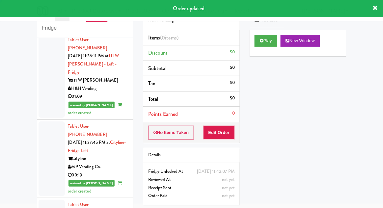
scroll to position [1875, 0]
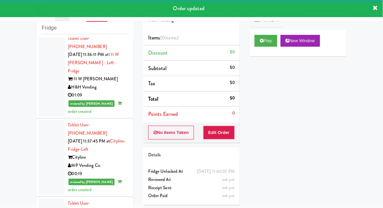
click at [271, 53] on div "Play New Window" at bounding box center [297, 43] width 96 height 26
click at [217, 131] on button "Edit Order" at bounding box center [219, 133] width 32 height 14
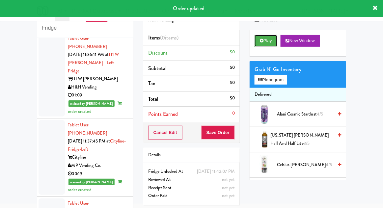
click at [274, 39] on button "Play" at bounding box center [265, 41] width 23 height 12
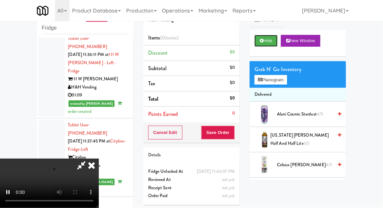
scroll to position [24, 0]
click at [272, 43] on button "Hide" at bounding box center [265, 41] width 23 height 12
click at [271, 42] on button "Hide" at bounding box center [265, 41] width 23 height 12
click at [283, 80] on button "Planogram" at bounding box center [270, 80] width 32 height 10
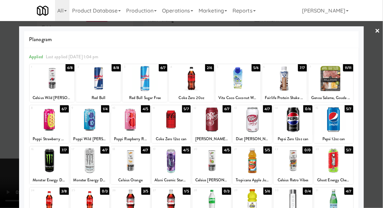
click at [181, 122] on div at bounding box center [171, 119] width 39 height 25
click at [380, 104] on div at bounding box center [191, 104] width 383 height 208
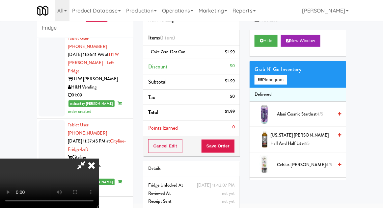
scroll to position [24, 0]
click at [234, 144] on button "Save Order" at bounding box center [218, 146] width 34 height 14
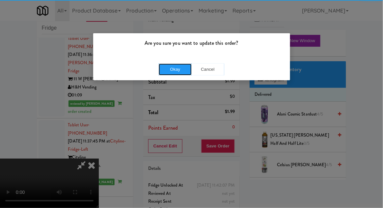
click at [181, 74] on button "Okay" at bounding box center [175, 70] width 33 height 12
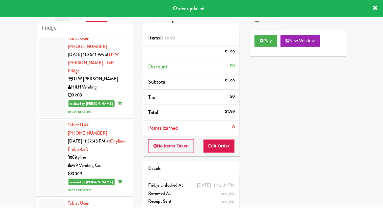
scroll to position [0, 0]
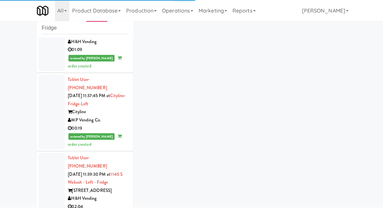
scroll to position [1936, 0]
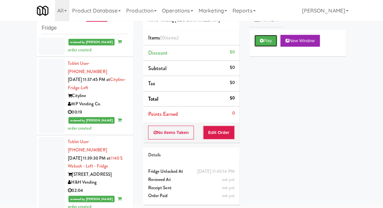
click at [276, 40] on button "Play" at bounding box center [265, 41] width 23 height 12
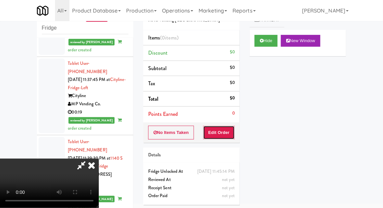
click at [231, 128] on button "Edit Order" at bounding box center [219, 133] width 32 height 14
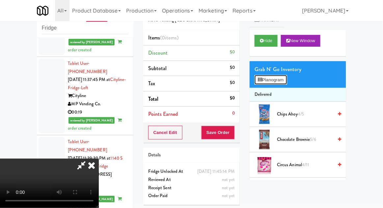
click at [280, 84] on button "Planogram" at bounding box center [270, 80] width 32 height 10
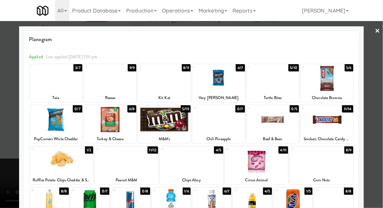
click at [342, 122] on div at bounding box center [326, 119] width 53 height 25
click at [371, 119] on div at bounding box center [191, 104] width 383 height 208
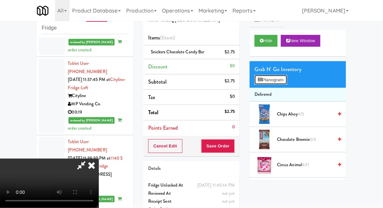
click at [285, 77] on button "Planogram" at bounding box center [270, 80] width 32 height 10
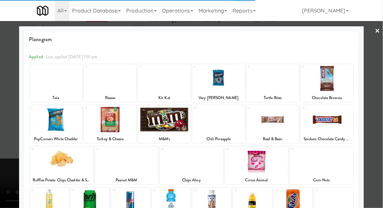
click at [372, 129] on div at bounding box center [191, 104] width 383 height 208
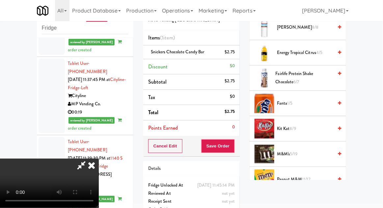
scroll to position [289, 0]
click at [307, 151] on span "M&M's 5/19" at bounding box center [305, 154] width 56 height 8
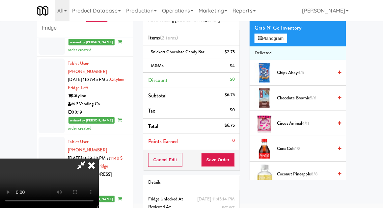
scroll to position [0, 0]
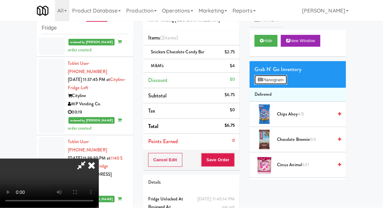
click at [287, 82] on button "Planogram" at bounding box center [270, 80] width 32 height 10
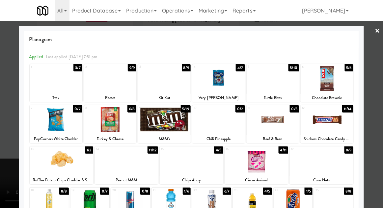
click at [49, 87] on div at bounding box center [56, 78] width 53 height 25
click at [365, 119] on div at bounding box center [191, 104] width 383 height 208
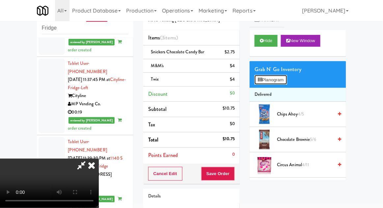
click at [286, 80] on button "Planogram" at bounding box center [270, 80] width 32 height 10
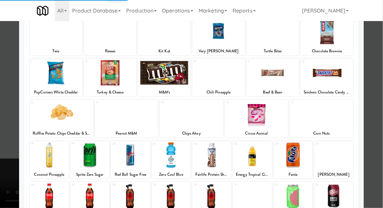
scroll to position [83, 0]
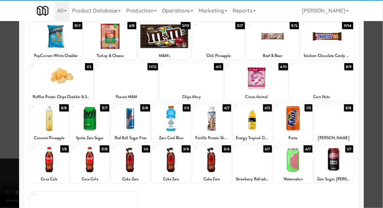
click at [341, 168] on div at bounding box center [333, 159] width 39 height 25
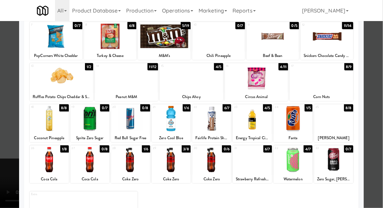
click at [375, 156] on div at bounding box center [191, 104] width 383 height 208
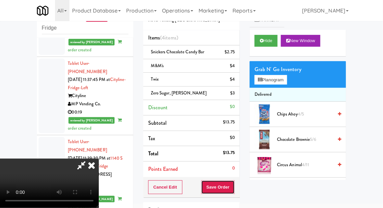
click at [234, 186] on button "Save Order" at bounding box center [218, 187] width 34 height 14
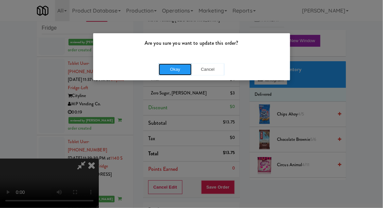
click at [175, 68] on button "Okay" at bounding box center [175, 70] width 33 height 12
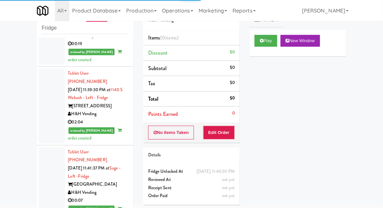
scroll to position [2007, 0]
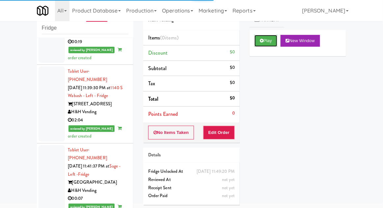
click at [272, 38] on button "Play" at bounding box center [265, 41] width 23 height 12
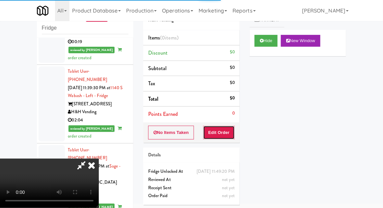
click at [224, 127] on button "Edit Order" at bounding box center [219, 133] width 32 height 14
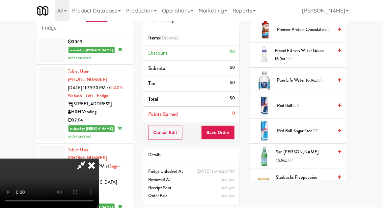
scroll to position [769, 0]
click at [293, 157] on span "3/7" at bounding box center [290, 160] width 6 height 6
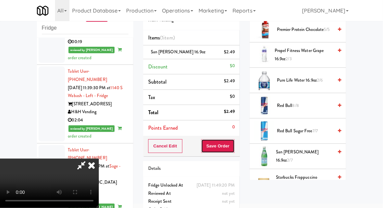
click at [234, 147] on button "Save Order" at bounding box center [218, 146] width 34 height 14
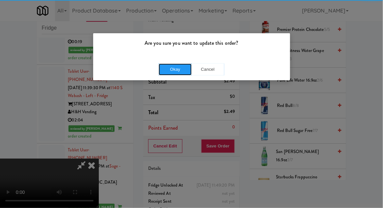
click at [173, 69] on button "Okay" at bounding box center [175, 70] width 33 height 12
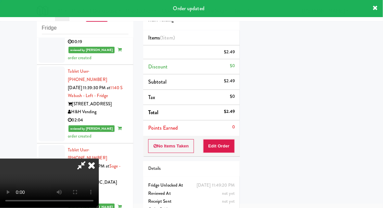
scroll to position [65, 0]
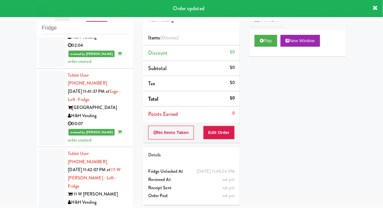
scroll to position [2081, 0]
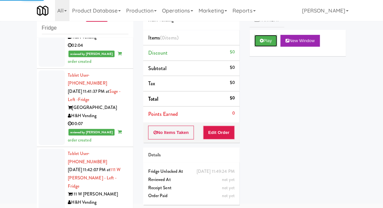
click at [273, 43] on button "Play" at bounding box center [265, 41] width 23 height 12
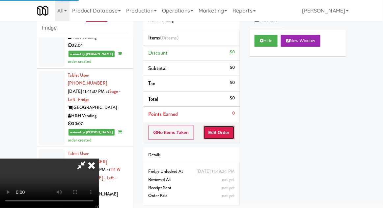
click at [232, 128] on button "Edit Order" at bounding box center [219, 133] width 32 height 14
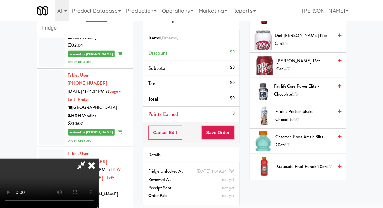
scroll to position [351, 0]
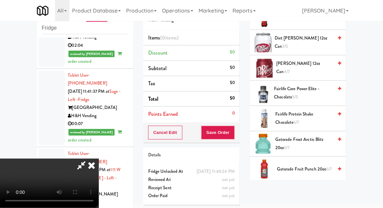
click at [318, 114] on span "Fairlife Protein Shake Chocolate 6/7" at bounding box center [304, 118] width 58 height 16
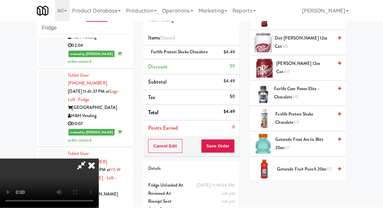
click at [240, 150] on div "Order # 791165 H&H Vending Items (1 item ) Fairlife Protein Shake Chocolate $4.…" at bounding box center [191, 110] width 106 height 225
click at [234, 146] on button "Save Order" at bounding box center [218, 146] width 34 height 14
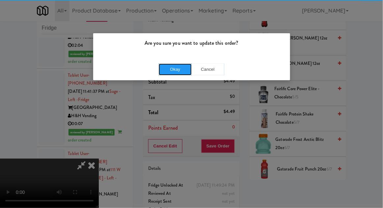
click at [166, 73] on button "Okay" at bounding box center [175, 70] width 33 height 12
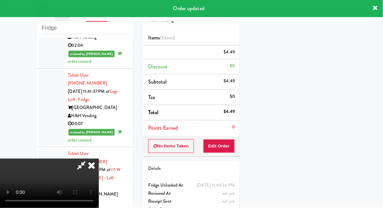
scroll to position [65, 0]
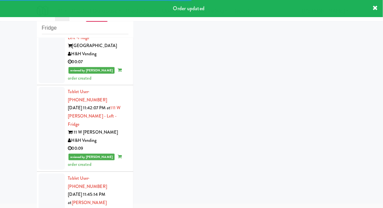
scroll to position [2144, 0]
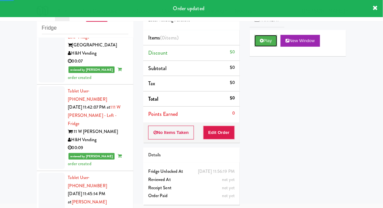
click at [271, 42] on button "Play" at bounding box center [265, 41] width 23 height 12
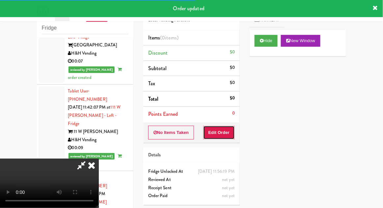
click at [227, 126] on button "Edit Order" at bounding box center [219, 133] width 32 height 14
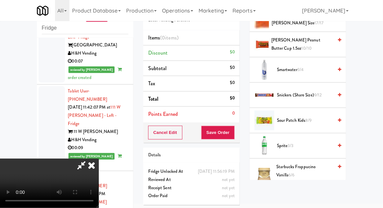
scroll to position [657, 0]
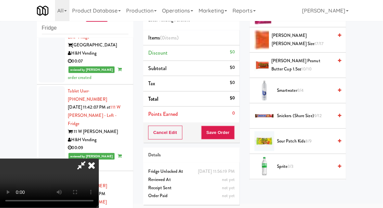
click at [319, 116] on span "9/12" at bounding box center [318, 116] width 8 height 6
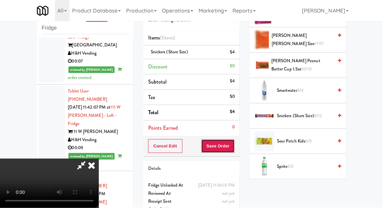
click at [233, 149] on button "Save Order" at bounding box center [218, 146] width 34 height 14
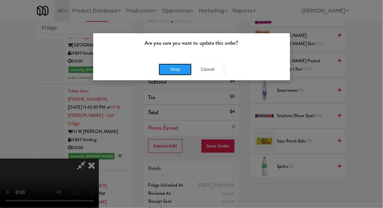
click at [165, 71] on button "Okay" at bounding box center [175, 70] width 33 height 12
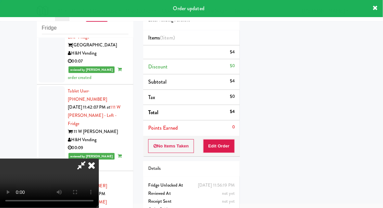
scroll to position [65, 0]
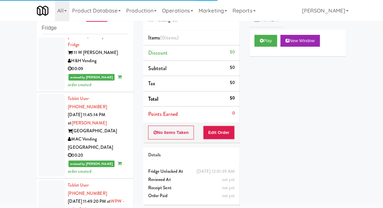
scroll to position [2219, 0]
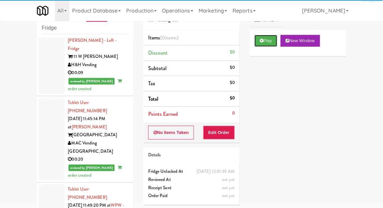
click at [269, 42] on button "Play" at bounding box center [265, 41] width 23 height 12
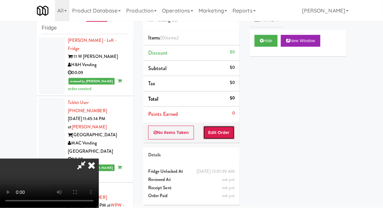
click at [231, 133] on button "Edit Order" at bounding box center [219, 133] width 32 height 14
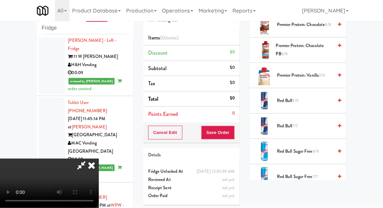
scroll to position [723, 0]
click at [309, 151] on span "Red Bull Sugar Free 8/9" at bounding box center [305, 152] width 56 height 8
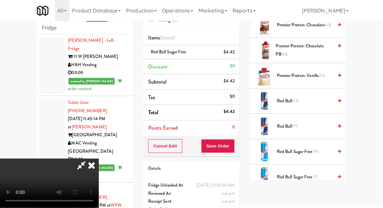
click at [236, 56] on li "Red Bull Sugar Free $4.42" at bounding box center [191, 52] width 96 height 14
click at [235, 56] on icon at bounding box center [235, 54] width 3 height 4
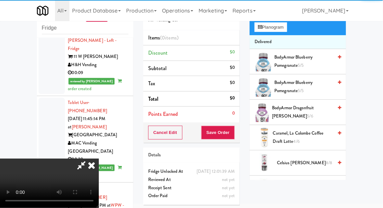
scroll to position [0, 0]
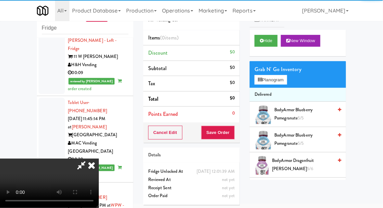
click at [283, 66] on div "Grab N' Go Inventory" at bounding box center [297, 70] width 87 height 10
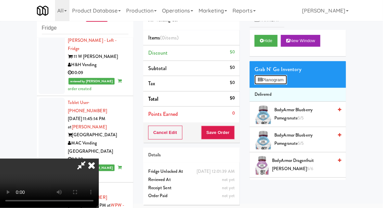
click at [279, 84] on button "Planogram" at bounding box center [270, 80] width 32 height 10
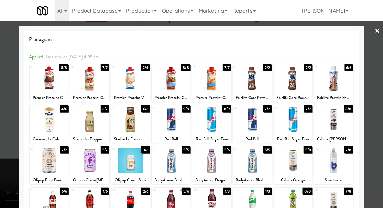
click at [302, 125] on div at bounding box center [293, 119] width 39 height 25
click at [380, 106] on div at bounding box center [191, 104] width 383 height 208
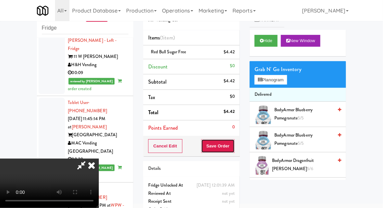
click at [234, 141] on button "Save Order" at bounding box center [218, 146] width 34 height 14
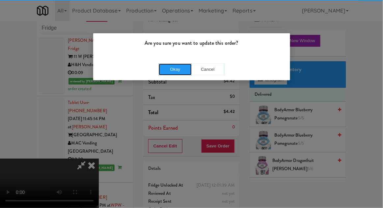
click at [168, 68] on button "Okay" at bounding box center [175, 70] width 33 height 12
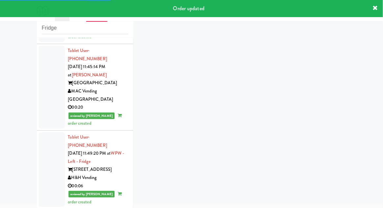
scroll to position [2271, 0]
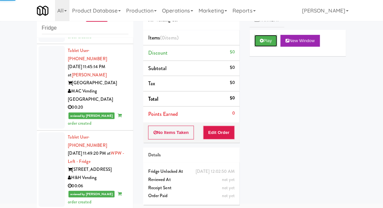
click at [266, 45] on button "Play" at bounding box center [265, 41] width 23 height 12
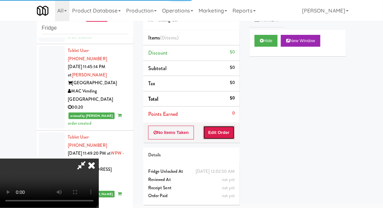
click at [224, 127] on button "Edit Order" at bounding box center [219, 133] width 32 height 14
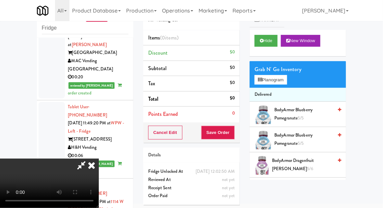
scroll to position [2300, 0]
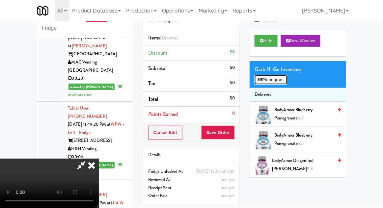
click at [276, 82] on button "Planogram" at bounding box center [270, 80] width 32 height 10
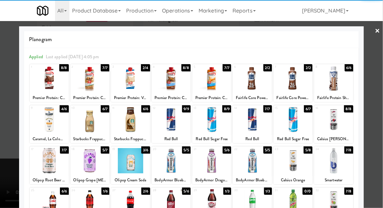
click at [42, 129] on div at bounding box center [49, 119] width 39 height 25
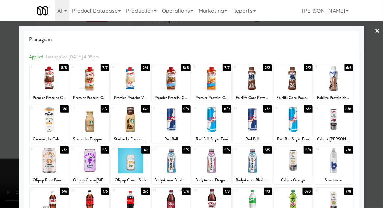
click at [376, 107] on div at bounding box center [191, 104] width 383 height 208
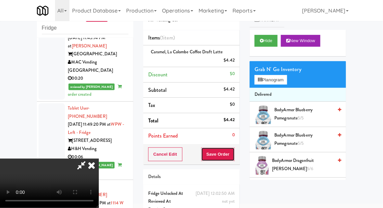
click at [234, 157] on button "Save Order" at bounding box center [218, 154] width 34 height 14
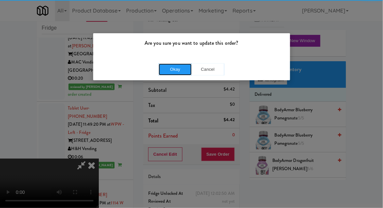
click at [177, 69] on button "Okay" at bounding box center [175, 70] width 33 height 12
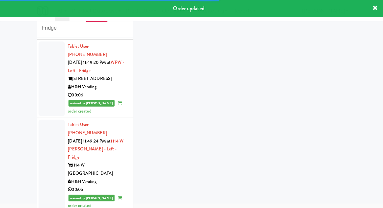
scroll to position [2361, 0]
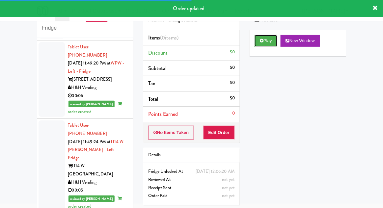
click at [273, 41] on button "Play" at bounding box center [265, 41] width 23 height 12
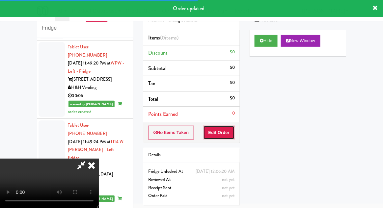
click at [223, 131] on button "Edit Order" at bounding box center [219, 133] width 32 height 14
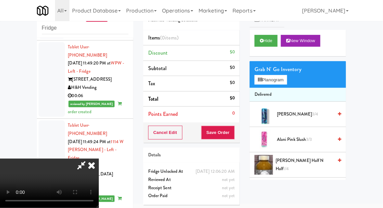
scroll to position [0, 0]
click at [282, 84] on button "Planogram" at bounding box center [270, 80] width 32 height 10
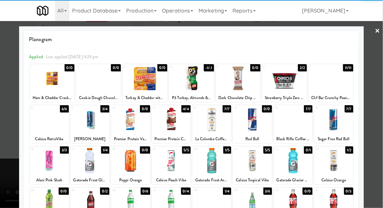
click at [221, 168] on div at bounding box center [211, 160] width 39 height 25
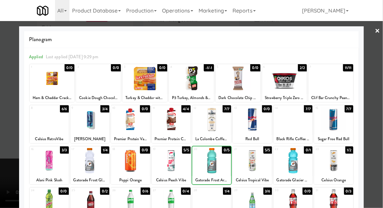
click at [379, 138] on div at bounding box center [191, 104] width 383 height 208
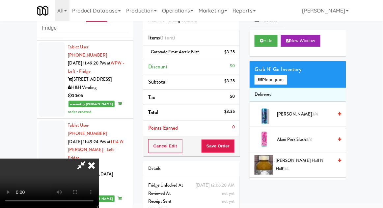
scroll to position [11, 0]
click at [234, 148] on button "Save Order" at bounding box center [218, 146] width 34 height 14
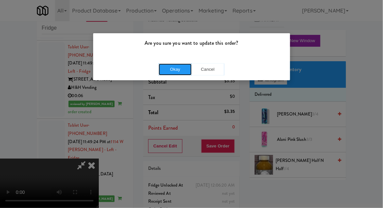
click at [170, 67] on button "Okay" at bounding box center [175, 70] width 33 height 12
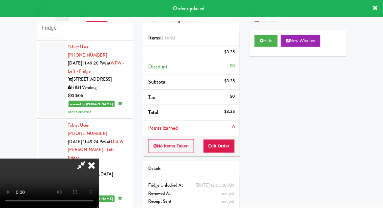
scroll to position [0, 0]
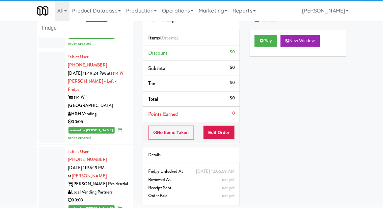
scroll to position [2435, 0]
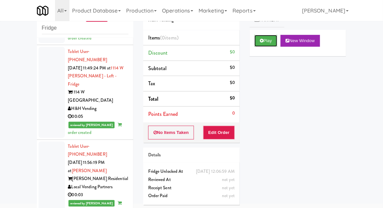
click at [268, 45] on button "Play" at bounding box center [265, 41] width 23 height 12
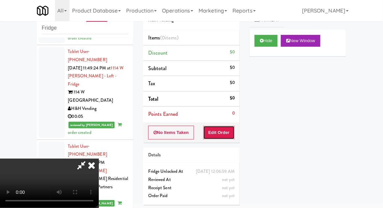
click at [233, 128] on button "Edit Order" at bounding box center [219, 133] width 32 height 14
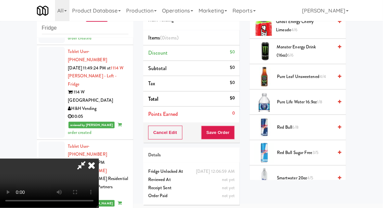
scroll to position [595, 0]
click at [311, 123] on span "Red Bull 6/8" at bounding box center [305, 127] width 56 height 8
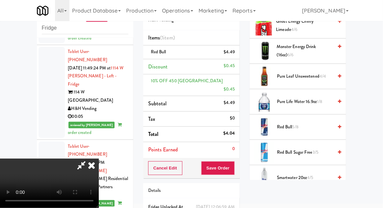
scroll to position [24, 0]
click at [232, 161] on button "Save Order" at bounding box center [218, 168] width 34 height 14
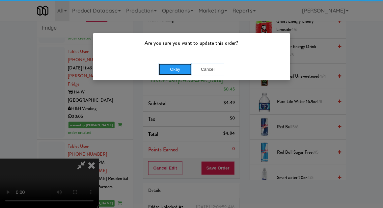
click at [177, 68] on button "Okay" at bounding box center [175, 70] width 33 height 12
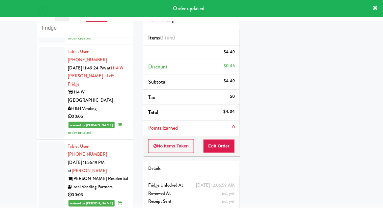
scroll to position [0, 0]
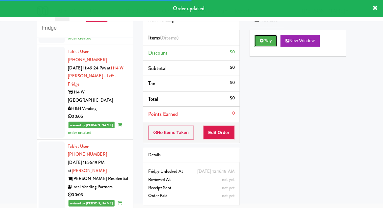
click at [272, 43] on button "Play" at bounding box center [265, 41] width 23 height 12
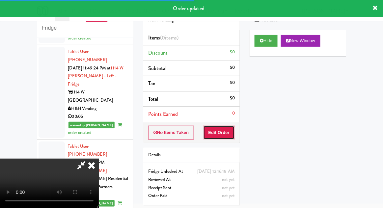
click at [227, 133] on button "Edit Order" at bounding box center [219, 133] width 32 height 14
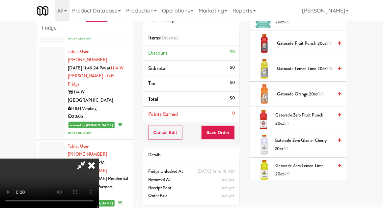
scroll to position [371, 0]
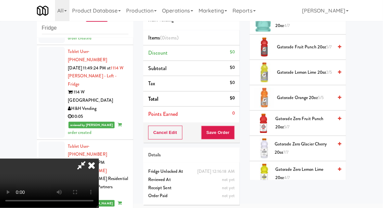
click at [311, 117] on span "Gatorade Zero Fruit Punch 20oz 5/7" at bounding box center [304, 123] width 58 height 16
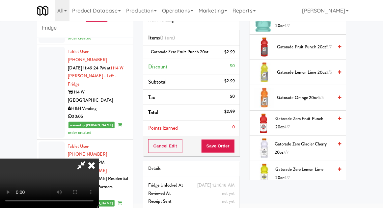
scroll to position [24, 0]
click at [233, 147] on button "Save Order" at bounding box center [218, 146] width 34 height 14
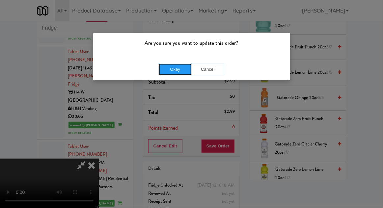
click at [164, 69] on button "Okay" at bounding box center [175, 70] width 33 height 12
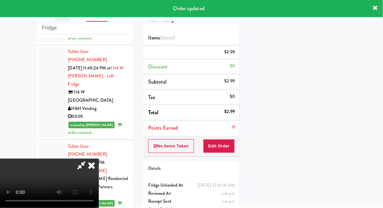
scroll to position [0, 0]
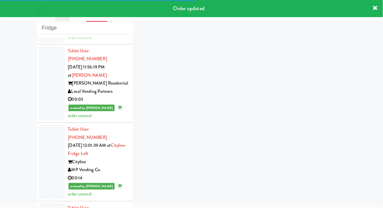
scroll to position [2588, 0]
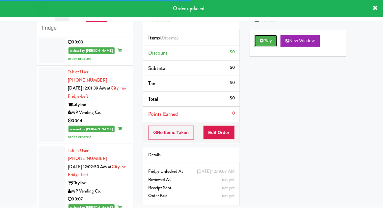
click at [270, 46] on button "Play" at bounding box center [265, 41] width 23 height 12
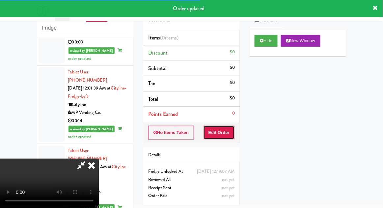
click at [219, 133] on button "Edit Order" at bounding box center [219, 133] width 32 height 14
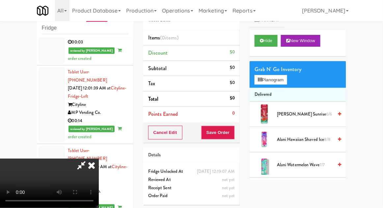
scroll to position [0, 0]
click at [282, 83] on button "Planogram" at bounding box center [270, 80] width 32 height 10
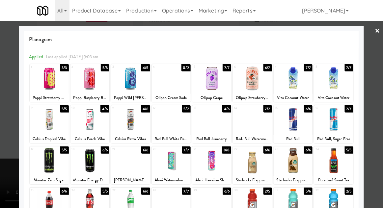
click at [339, 125] on div at bounding box center [333, 119] width 39 height 25
click at [375, 123] on div at bounding box center [191, 104] width 383 height 208
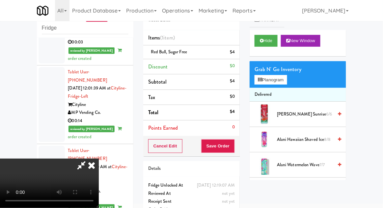
scroll to position [24, 0]
click at [234, 151] on button "Save Order" at bounding box center [218, 146] width 34 height 14
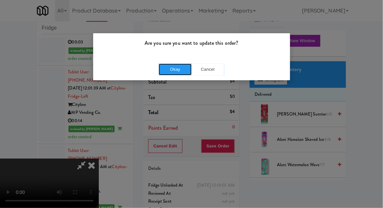
click at [169, 74] on button "Okay" at bounding box center [175, 70] width 33 height 12
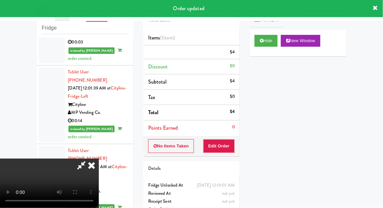
scroll to position [0, 0]
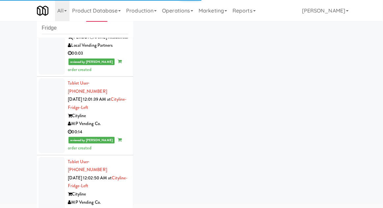
scroll to position [2604, 0]
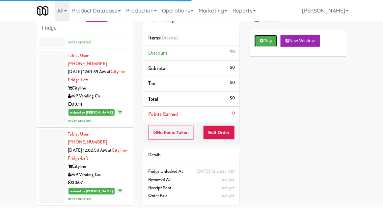
click at [271, 44] on button "Play" at bounding box center [265, 41] width 23 height 12
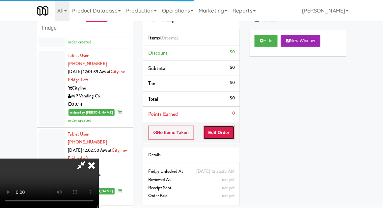
click at [224, 128] on button "Edit Order" at bounding box center [219, 133] width 32 height 14
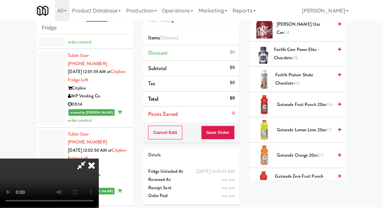
scroll to position [454, 0]
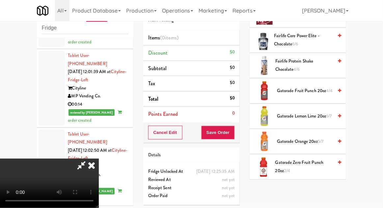
click at [316, 140] on span "Gatorade Orange 20oz 5/7" at bounding box center [305, 142] width 56 height 8
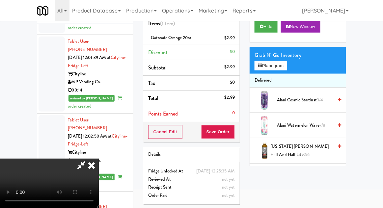
scroll to position [42, 0]
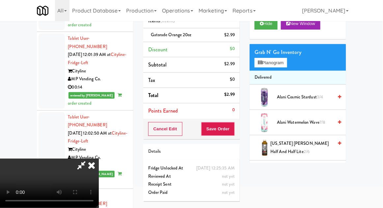
click at [306, 149] on span "[US_STATE] [PERSON_NAME] Half and Half Lite 2/6" at bounding box center [301, 148] width 63 height 16
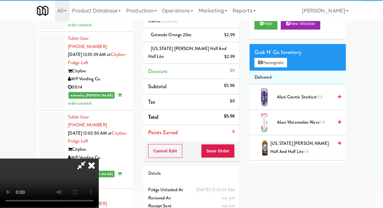
click at [379, 67] on div "inbox reviewed recent all unclear take inventory issue suspicious failed recent…" at bounding box center [191, 104] width 383 height 247
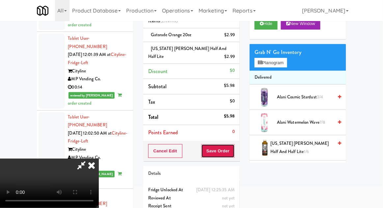
click at [233, 151] on button "Save Order" at bounding box center [218, 151] width 34 height 14
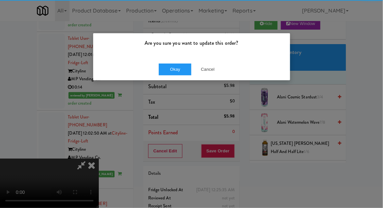
click at [174, 47] on p "Are you sure you want to update this order?" at bounding box center [191, 43] width 187 height 10
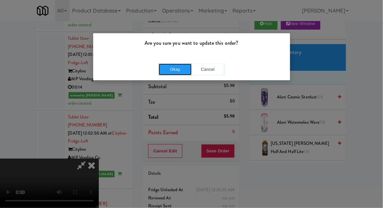
click at [170, 70] on button "Okay" at bounding box center [175, 70] width 33 height 12
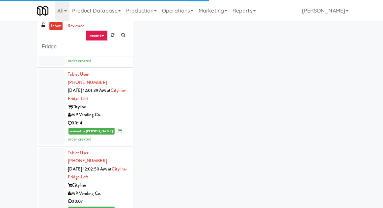
scroll to position [25, 0]
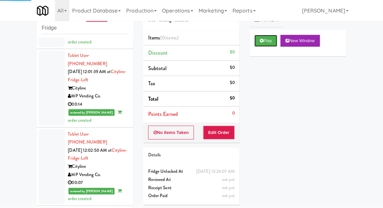
click at [273, 43] on button "Play" at bounding box center [265, 41] width 23 height 12
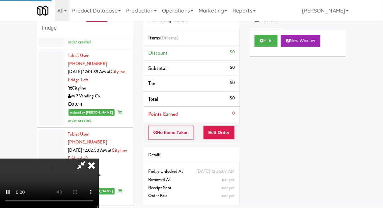
click at [228, 143] on div "Order # 847126 JRS Vending Ventures Items (0 items ) Discount $0 Subtotal $0 Ta…" at bounding box center [191, 104] width 106 height 212
click at [225, 129] on button "Edit Order" at bounding box center [219, 133] width 32 height 14
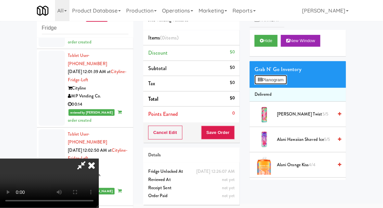
click at [283, 77] on button "Planogram" at bounding box center [270, 80] width 32 height 10
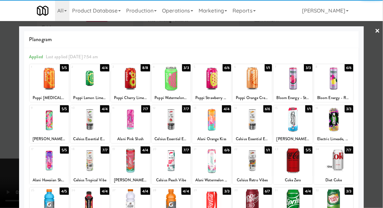
click at [302, 164] on div at bounding box center [293, 160] width 39 height 25
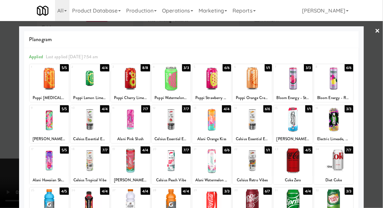
click at [377, 143] on div at bounding box center [191, 104] width 383 height 208
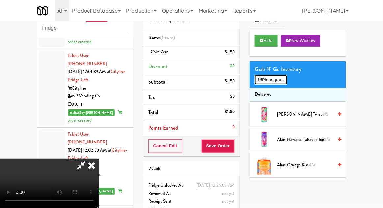
click at [281, 77] on button "Planogram" at bounding box center [270, 80] width 32 height 10
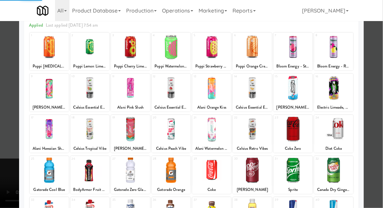
scroll to position [32, 0]
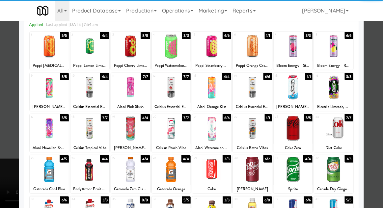
click at [169, 176] on div at bounding box center [171, 169] width 39 height 25
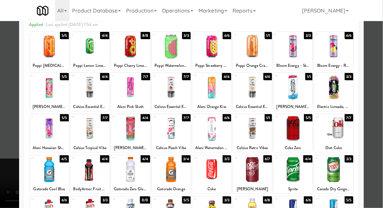
click at [377, 127] on div at bounding box center [191, 104] width 383 height 208
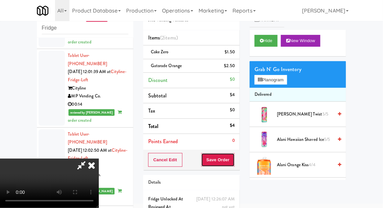
click at [233, 162] on button "Save Order" at bounding box center [218, 160] width 34 height 14
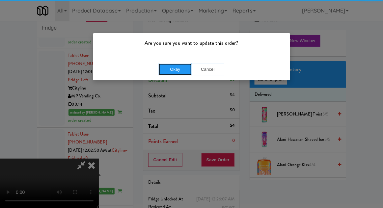
click at [166, 65] on button "Okay" at bounding box center [175, 70] width 33 height 12
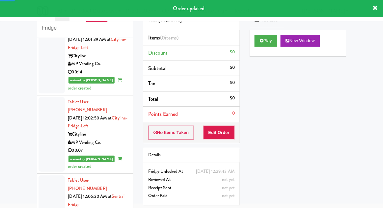
click at [277, 52] on div "Play New Window" at bounding box center [297, 43] width 96 height 26
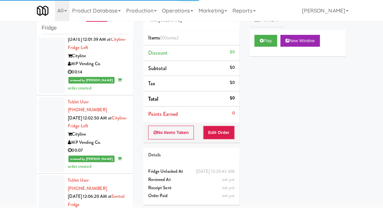
click at [272, 50] on div "Play New Window" at bounding box center [297, 43] width 96 height 26
click at [269, 44] on button "Play" at bounding box center [265, 41] width 23 height 12
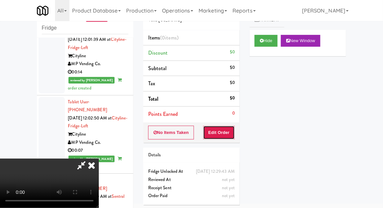
click at [222, 128] on button "Edit Order" at bounding box center [219, 133] width 32 height 14
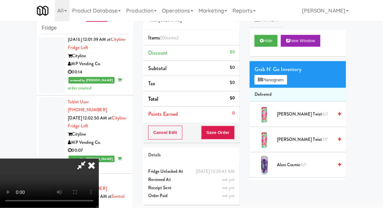
scroll to position [0, 0]
click at [299, 167] on span "[PERSON_NAME] Cosmic 4/7" at bounding box center [305, 165] width 56 height 8
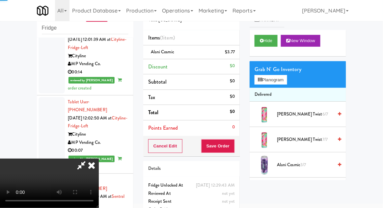
click at [300, 164] on span "[PERSON_NAME] Cosmic 3/7" at bounding box center [305, 165] width 56 height 8
click at [234, 148] on button "Save Order" at bounding box center [218, 146] width 34 height 14
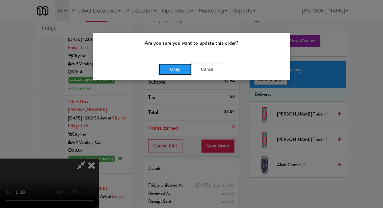
click at [180, 74] on button "Okay" at bounding box center [175, 70] width 33 height 12
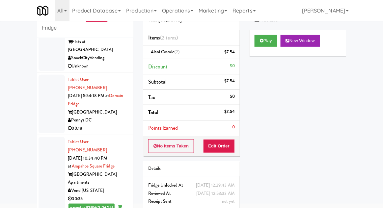
scroll to position [0, 0]
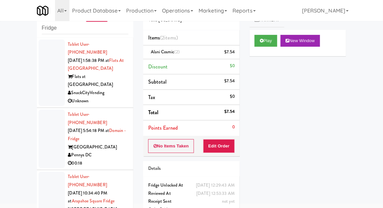
click at [47, 117] on div at bounding box center [52, 139] width 26 height 59
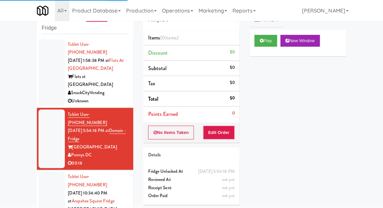
click at [41, 76] on div at bounding box center [52, 72] width 26 height 67
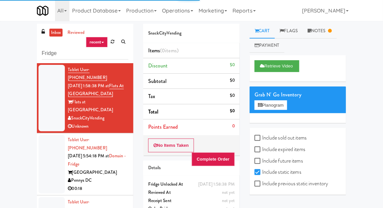
click at [322, 35] on link "Notes" at bounding box center [319, 31] width 34 height 15
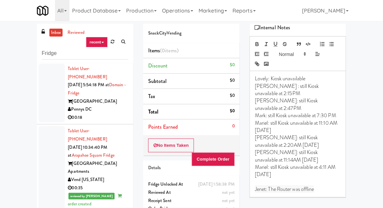
scroll to position [37, 0]
click at [49, 135] on div at bounding box center [52, 167] width 26 height 83
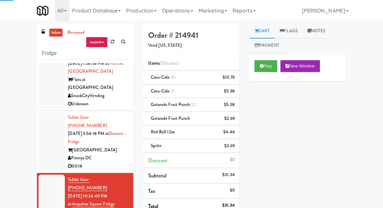
scroll to position [20, 0]
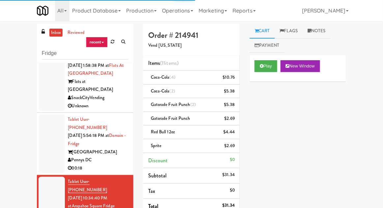
click at [47, 128] on div at bounding box center [52, 144] width 26 height 59
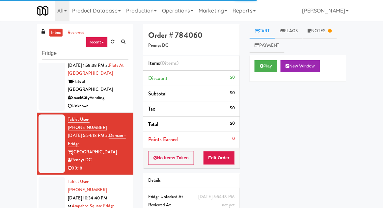
click at [323, 35] on link "Notes" at bounding box center [319, 31] width 34 height 15
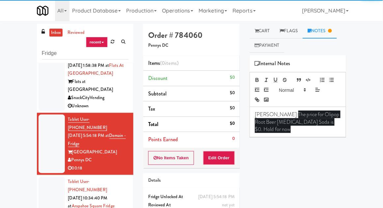
click at [271, 33] on link "Cart" at bounding box center [261, 31] width 25 height 15
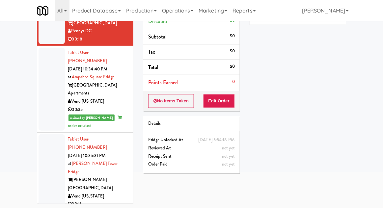
scroll to position [93, 0]
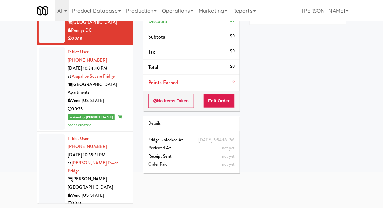
click at [50, 68] on div at bounding box center [52, 88] width 26 height 83
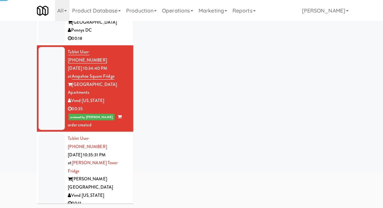
click at [52, 134] on div at bounding box center [52, 179] width 26 height 91
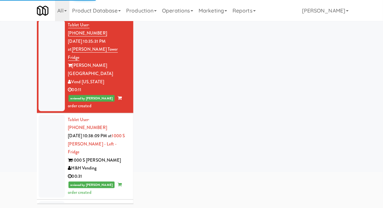
scroll to position [207, 0]
click at [46, 115] on div at bounding box center [52, 156] width 26 height 83
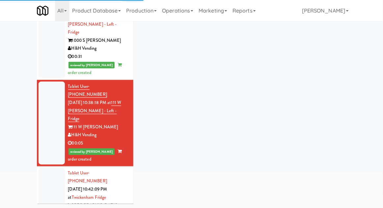
click at [45, 168] on div at bounding box center [52, 205] width 26 height 75
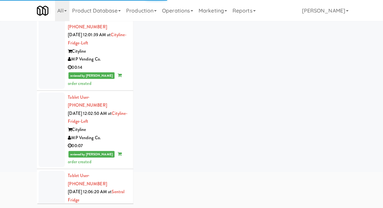
scroll to position [2653, 0]
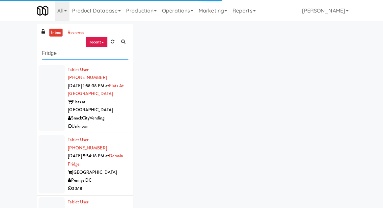
click at [45, 55] on input "Fridge" at bounding box center [85, 53] width 87 height 12
click at [43, 54] on input "Fridge" at bounding box center [85, 53] width 87 height 12
type input "Pantry"
click at [8, 55] on div "inbox reviewed recent all unclear take inventory issue suspicious failed recent…" at bounding box center [191, 145] width 383 height 242
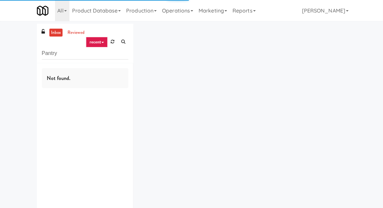
click at [53, 35] on link "inbox" at bounding box center [55, 33] width 13 height 8
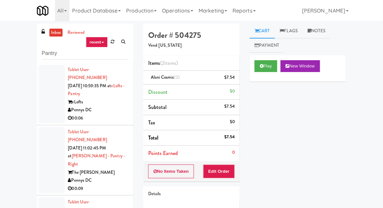
click at [43, 101] on div at bounding box center [52, 94] width 26 height 59
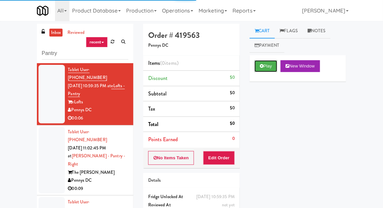
click at [273, 67] on button "Play" at bounding box center [265, 66] width 23 height 12
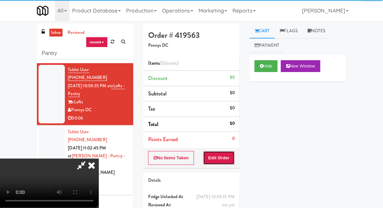
click at [234, 155] on button "Edit Order" at bounding box center [219, 158] width 32 height 14
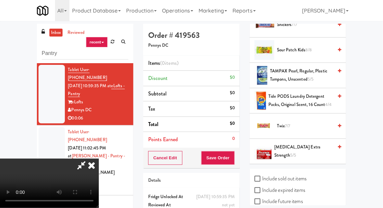
scroll to position [698, 0]
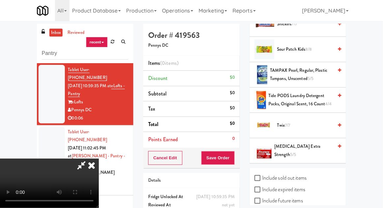
click at [296, 125] on span "Twix 7/7" at bounding box center [305, 125] width 56 height 8
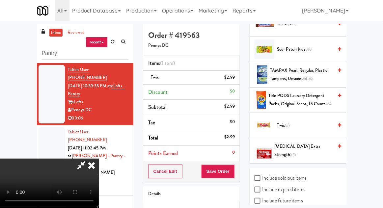
click at [294, 125] on span "Twix 6/7" at bounding box center [305, 125] width 56 height 8
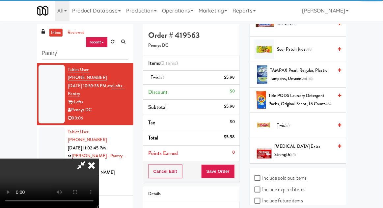
scroll to position [24, 0]
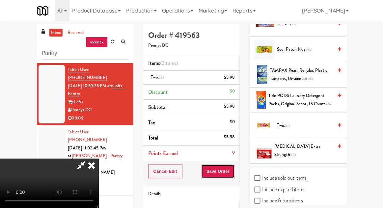
click at [232, 169] on button "Save Order" at bounding box center [218, 172] width 34 height 14
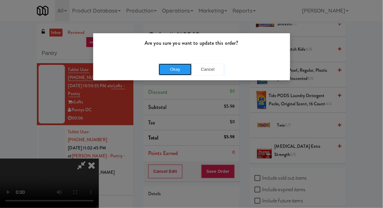
click at [165, 71] on button "Okay" at bounding box center [175, 70] width 33 height 12
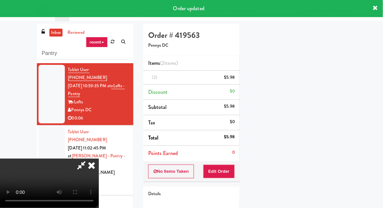
scroll to position [0, 0]
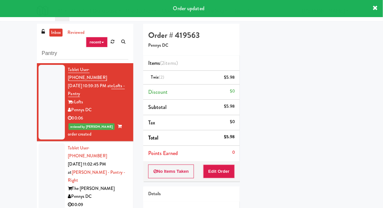
click at [3, 204] on div "inbox reviewed recent all unclear take inventory issue suspicious failed recent…" at bounding box center [191, 145] width 383 height 242
click at [0, 203] on div "inbox reviewed recent all unclear take inventory issue suspicious failed recent…" at bounding box center [191, 145] width 383 height 242
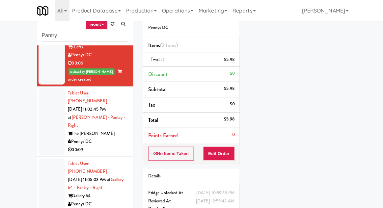
scroll to position [25, 0]
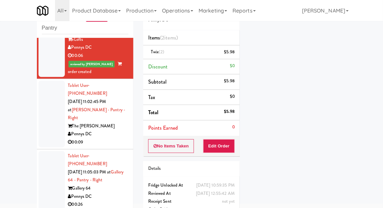
click at [49, 116] on div at bounding box center [52, 114] width 26 height 67
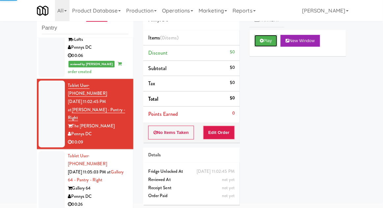
click at [270, 41] on button "Play" at bounding box center [265, 41] width 23 height 12
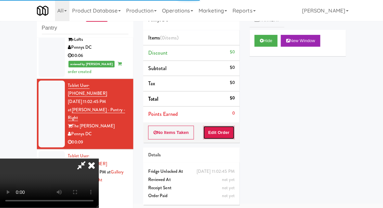
click at [230, 128] on button "Edit Order" at bounding box center [219, 133] width 32 height 14
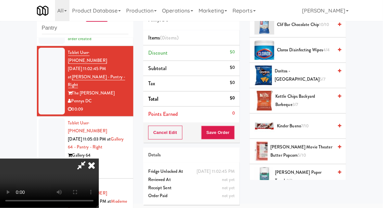
scroll to position [171, 0]
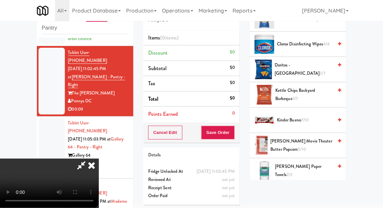
click at [303, 142] on span "[PERSON_NAME] Movie Theater Butter Popcorn 5/10" at bounding box center [301, 145] width 63 height 16
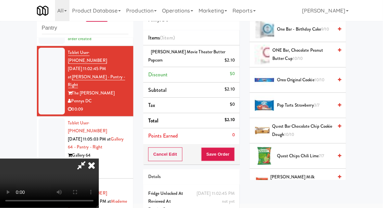
scroll to position [490, 0]
click at [312, 131] on span "Quest Bar Chocolate Chip Cookie Dough 10/10" at bounding box center [302, 130] width 61 height 16
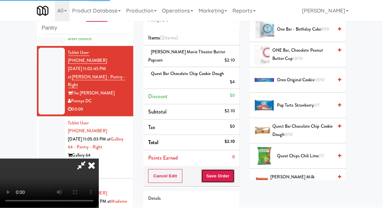
click at [231, 178] on button "Save Order" at bounding box center [218, 176] width 34 height 14
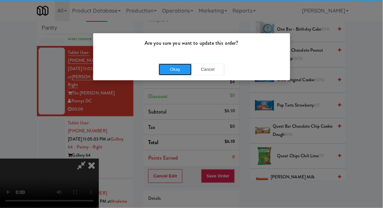
click at [170, 68] on button "Okay" at bounding box center [175, 70] width 33 height 12
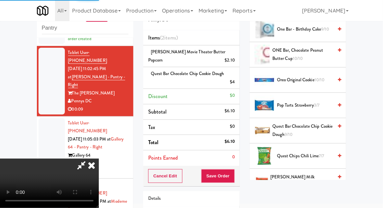
scroll to position [65, 0]
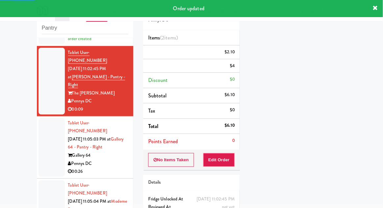
click at [46, 137] on div at bounding box center [52, 147] width 26 height 59
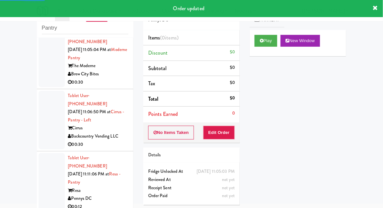
click at [45, 153] on div at bounding box center [52, 182] width 26 height 59
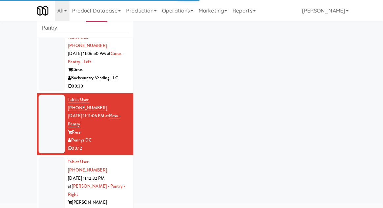
scroll to position [300, 0]
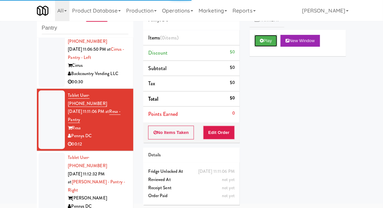
click at [272, 35] on button "Play" at bounding box center [265, 41] width 23 height 12
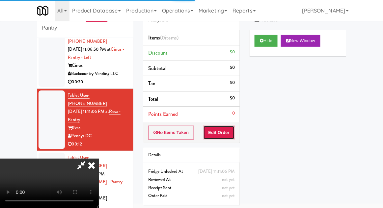
click at [222, 134] on button "Edit Order" at bounding box center [219, 133] width 32 height 14
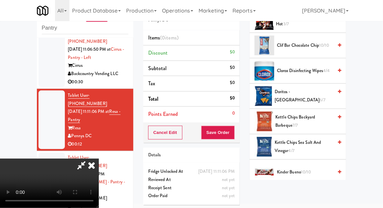
scroll to position [116, 0]
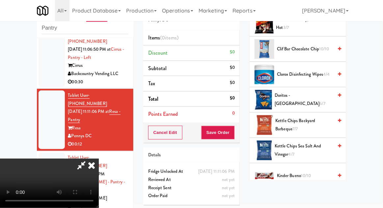
click at [320, 100] on span "6/7" at bounding box center [323, 103] width 6 height 6
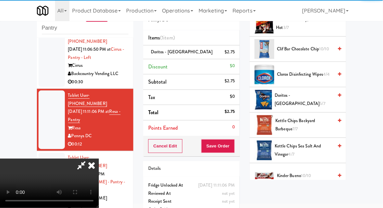
scroll to position [24, 0]
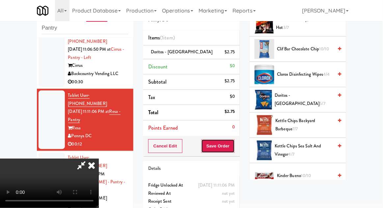
click at [234, 145] on button "Save Order" at bounding box center [218, 146] width 34 height 14
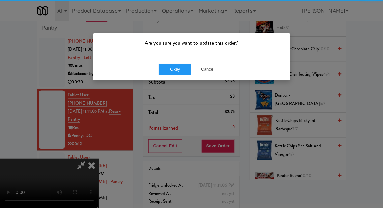
click at [170, 79] on div "Okay Cancel" at bounding box center [191, 69] width 197 height 22
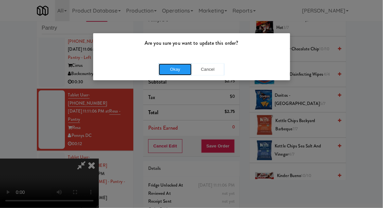
click at [164, 73] on button "Okay" at bounding box center [175, 70] width 33 height 12
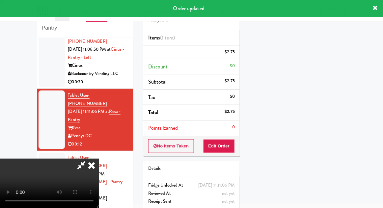
scroll to position [0, 0]
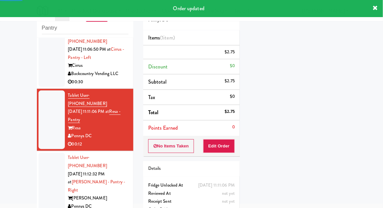
click at [44, 153] on div at bounding box center [52, 186] width 26 height 67
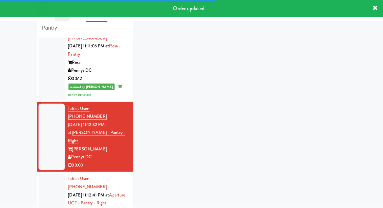
scroll to position [367, 0]
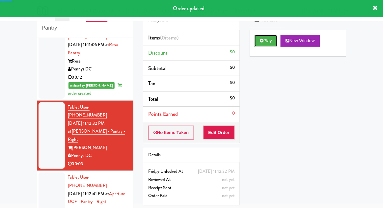
click at [277, 40] on button "Play" at bounding box center [265, 41] width 23 height 12
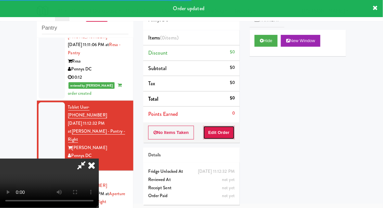
click at [228, 130] on button "Edit Order" at bounding box center [219, 133] width 32 height 14
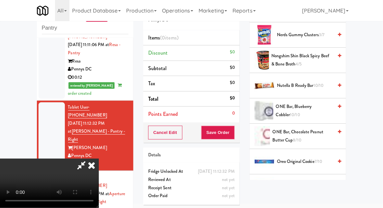
scroll to position [407, 0]
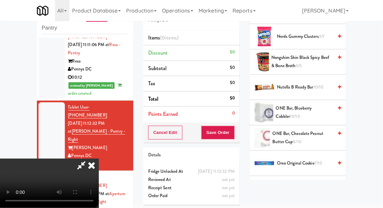
click at [318, 108] on span "ONE Bar, Blueberry Cobbler 10/10" at bounding box center [304, 112] width 57 height 16
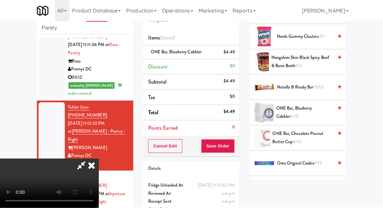
scroll to position [24, 0]
click at [234, 150] on button "Save Order" at bounding box center [218, 146] width 34 height 14
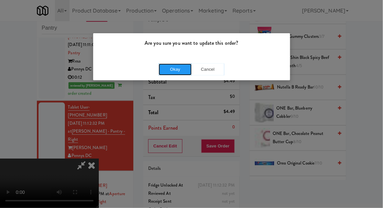
click at [170, 74] on button "Okay" at bounding box center [175, 70] width 33 height 12
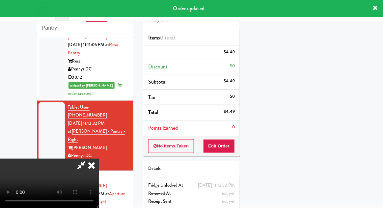
scroll to position [0, 0]
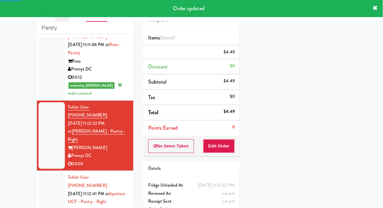
click at [57, 172] on div at bounding box center [52, 201] width 26 height 59
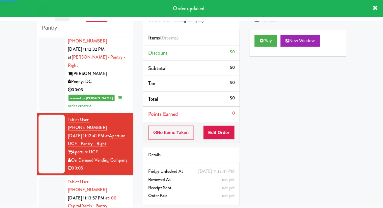
scroll to position [443, 0]
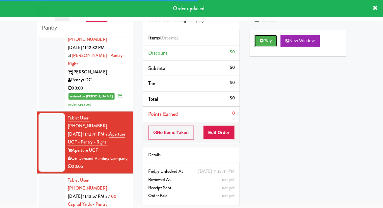
click at [274, 39] on button "Play" at bounding box center [265, 41] width 23 height 12
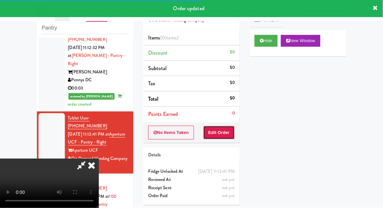
click at [225, 137] on button "Edit Order" at bounding box center [219, 133] width 32 height 14
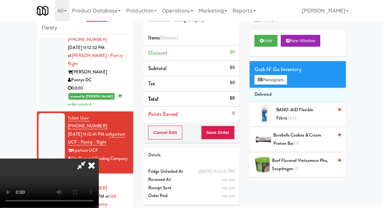
scroll to position [0, 0]
click at [280, 82] on button "Planogram" at bounding box center [270, 80] width 32 height 10
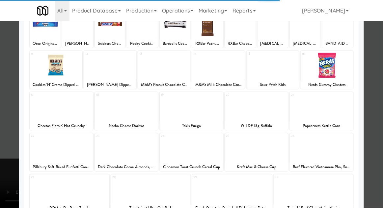
scroll to position [58, 0]
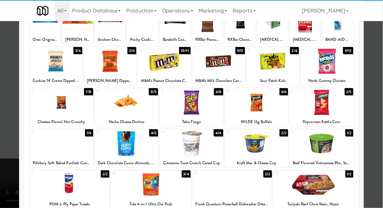
click at [211, 144] on div at bounding box center [192, 143] width 64 height 25
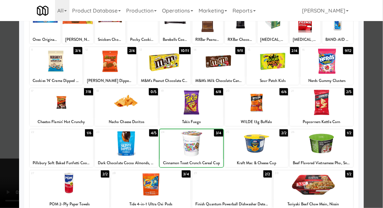
click at [382, 130] on div at bounding box center [191, 104] width 383 height 208
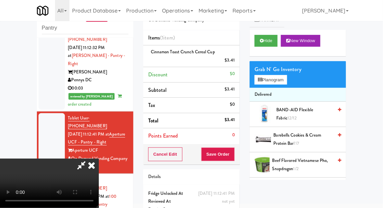
scroll to position [24, 0]
click at [234, 151] on button "Save Order" at bounding box center [218, 154] width 34 height 14
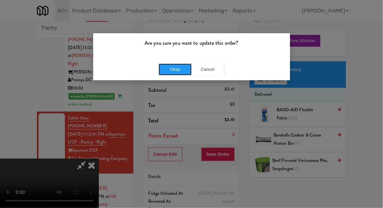
click at [166, 69] on button "Okay" at bounding box center [175, 70] width 33 height 12
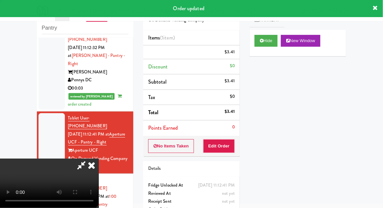
scroll to position [0, 0]
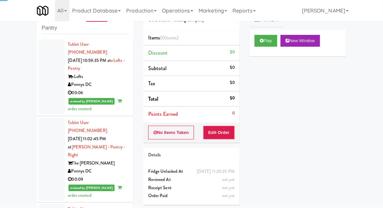
click at [51, 84] on div at bounding box center [52, 76] width 26 height 75
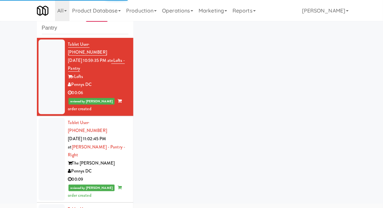
click at [47, 151] on div at bounding box center [52, 159] width 26 height 83
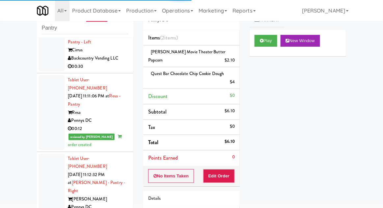
scroll to position [315, 0]
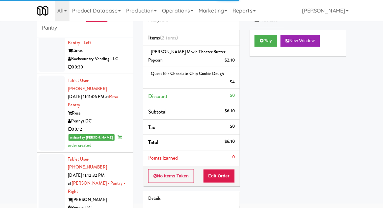
click at [52, 77] on div at bounding box center [52, 113] width 26 height 75
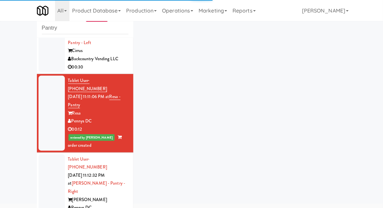
click at [47, 154] on div at bounding box center [52, 195] width 26 height 83
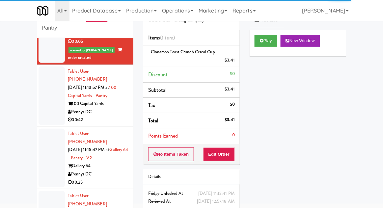
scroll to position [566, 0]
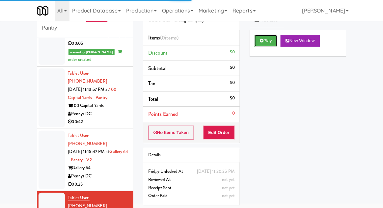
click at [276, 38] on button "Play" at bounding box center [265, 41] width 23 height 12
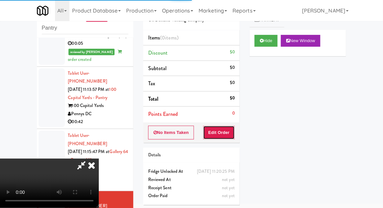
click at [222, 137] on button "Edit Order" at bounding box center [219, 133] width 32 height 14
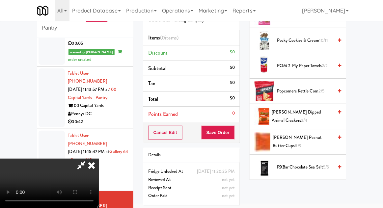
scroll to position [429, 0]
click at [321, 137] on span "[PERSON_NAME] Peanut Butter Cups 8/9" at bounding box center [303, 141] width 60 height 16
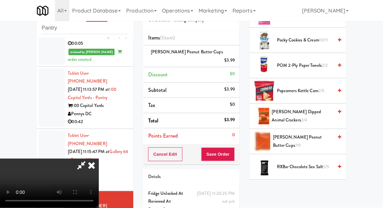
scroll to position [24, 0]
click at [232, 147] on button "Save Order" at bounding box center [218, 154] width 34 height 14
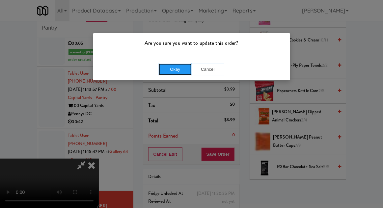
click at [168, 71] on button "Okay" at bounding box center [175, 70] width 33 height 12
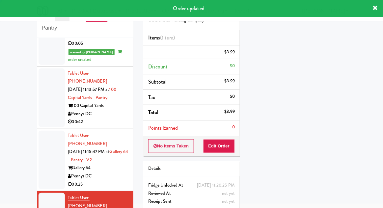
scroll to position [0, 0]
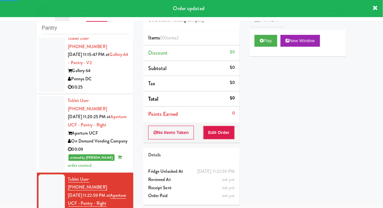
scroll to position [25, 0]
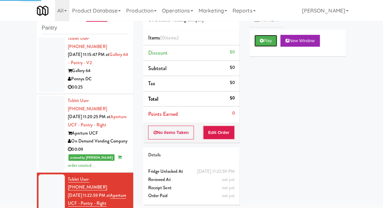
click at [268, 36] on button "Play" at bounding box center [265, 41] width 23 height 12
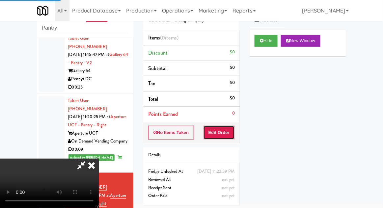
click at [226, 133] on button "Edit Order" at bounding box center [219, 133] width 32 height 14
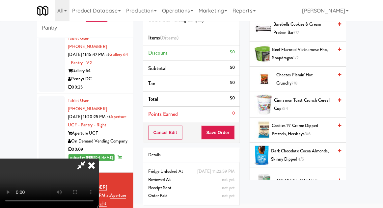
scroll to position [0, 0]
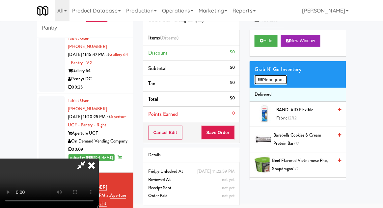
click at [286, 78] on button "Planogram" at bounding box center [270, 80] width 32 height 10
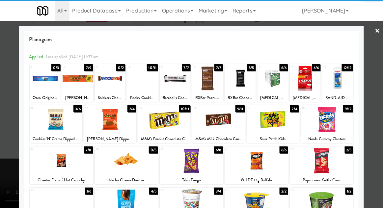
click at [206, 169] on div at bounding box center [192, 160] width 64 height 25
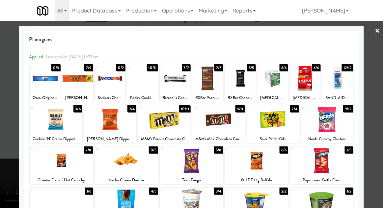
click at [382, 130] on div at bounding box center [191, 104] width 383 height 208
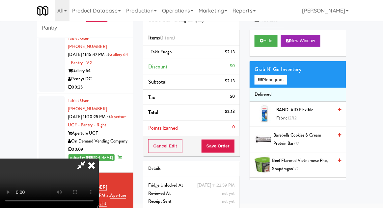
scroll to position [24, 0]
click at [232, 149] on button "Save Order" at bounding box center [218, 146] width 34 height 14
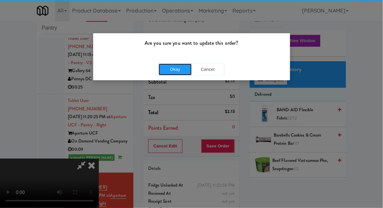
click at [164, 70] on button "Okay" at bounding box center [175, 70] width 33 height 12
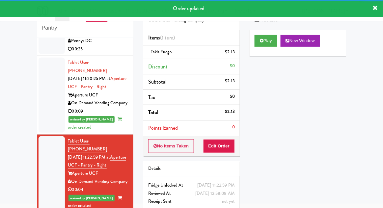
scroll to position [706, 0]
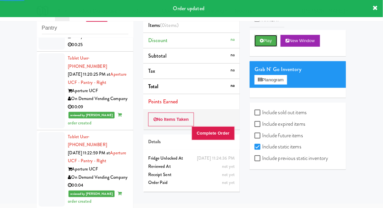
click at [273, 39] on button "Play" at bounding box center [265, 41] width 23 height 12
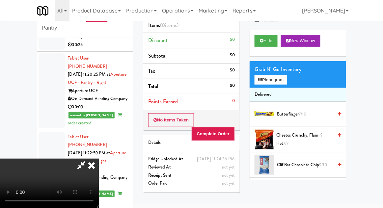
click at [99, 159] on icon at bounding box center [91, 165] width 14 height 13
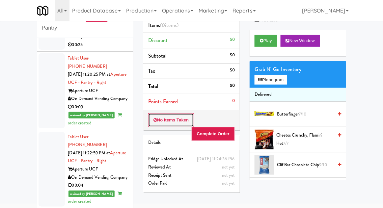
click at [164, 126] on button "No Items Taken" at bounding box center [171, 120] width 46 height 14
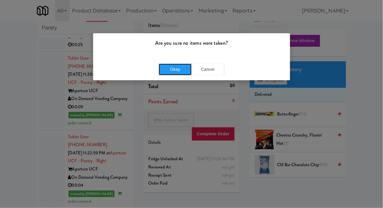
click at [181, 71] on button "Okay" at bounding box center [175, 70] width 33 height 12
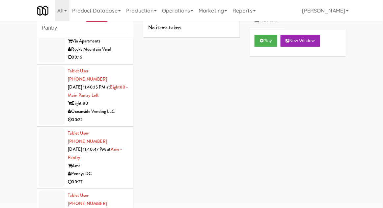
scroll to position [1241, 0]
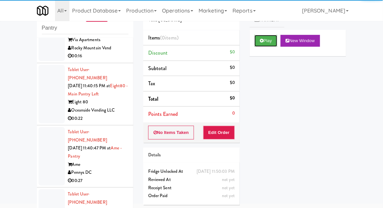
click at [268, 45] on button "Play" at bounding box center [265, 41] width 23 height 12
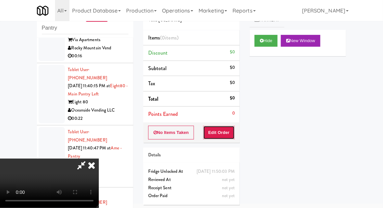
click at [224, 134] on button "Edit Order" at bounding box center [219, 133] width 32 height 14
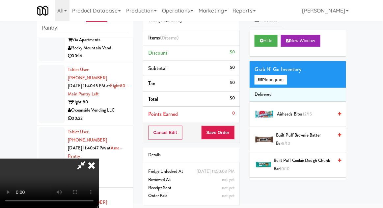
click at [99, 159] on icon at bounding box center [91, 165] width 14 height 13
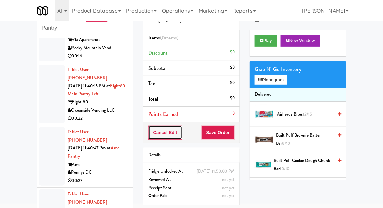
click at [174, 129] on button "Cancel Edit" at bounding box center [165, 133] width 34 height 14
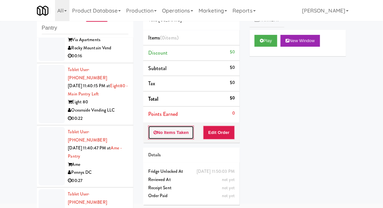
click at [174, 133] on button "No Items Taken" at bounding box center [171, 133] width 46 height 14
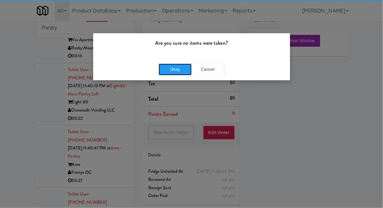
click at [178, 70] on button "Okay" at bounding box center [175, 70] width 33 height 12
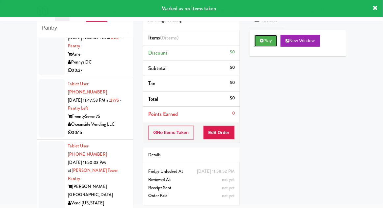
click at [272, 43] on button "Play" at bounding box center [265, 41] width 23 height 12
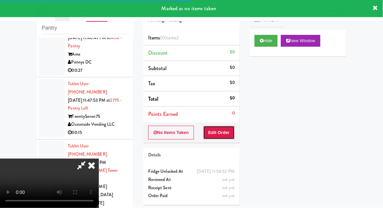
click at [227, 130] on button "Edit Order" at bounding box center [219, 133] width 32 height 14
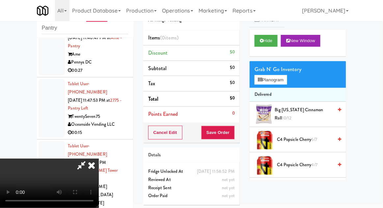
scroll to position [0, 0]
click at [284, 69] on div "Grab N' Go Inventory" at bounding box center [297, 70] width 87 height 10
click at [287, 84] on button "Planogram" at bounding box center [270, 80] width 32 height 10
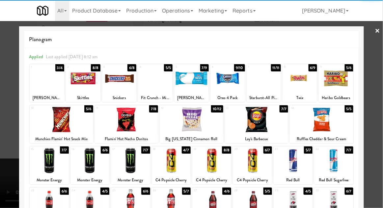
click at [179, 169] on div at bounding box center [171, 160] width 39 height 25
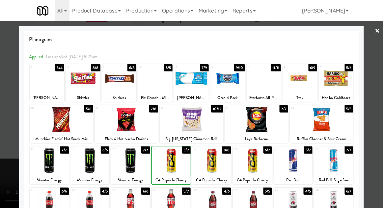
click at [11, 137] on div at bounding box center [191, 104] width 383 height 208
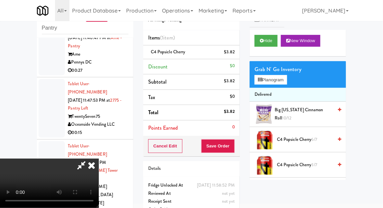
scroll to position [24, 0]
click at [232, 150] on button "Save Order" at bounding box center [218, 146] width 34 height 14
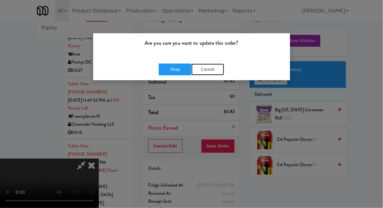
click at [206, 70] on button "Cancel" at bounding box center [207, 70] width 33 height 12
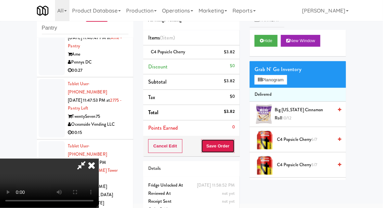
click at [233, 148] on button "Save Order" at bounding box center [218, 146] width 34 height 14
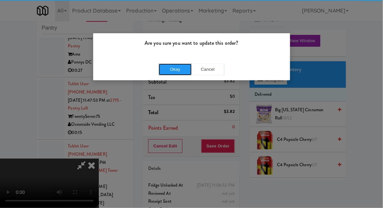
click at [169, 69] on button "Okay" at bounding box center [175, 70] width 33 height 12
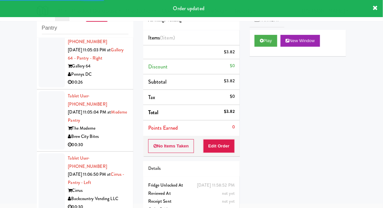
scroll to position [0, 0]
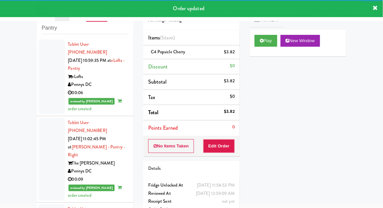
click at [49, 85] on div at bounding box center [52, 76] width 26 height 75
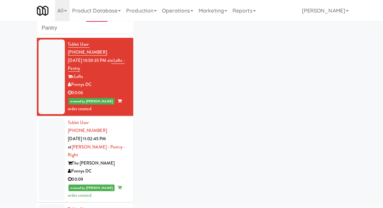
click at [46, 144] on div at bounding box center [52, 159] width 26 height 83
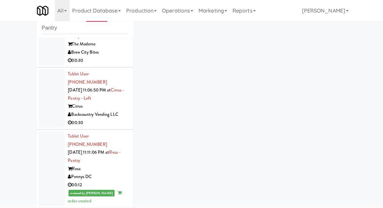
click at [50, 131] on div at bounding box center [52, 168] width 26 height 75
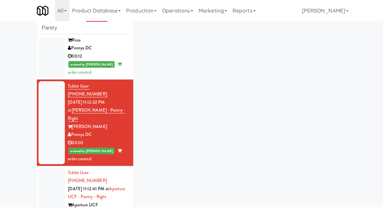
click at [47, 168] on div at bounding box center [52, 205] width 26 height 75
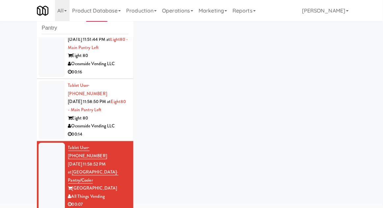
scroll to position [1568, 0]
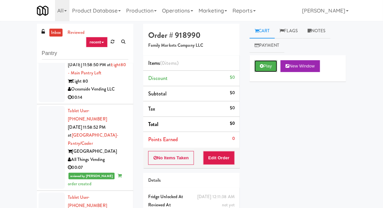
click at [266, 61] on button "Play" at bounding box center [265, 66] width 23 height 12
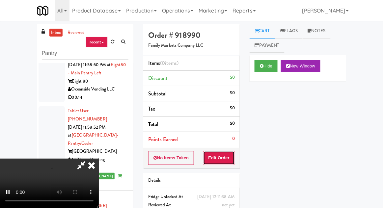
click at [224, 160] on button "Edit Order" at bounding box center [219, 158] width 32 height 14
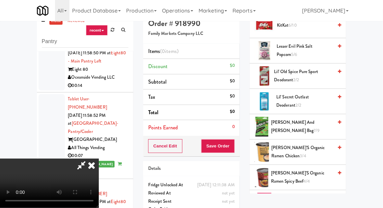
scroll to position [355, 0]
click at [294, 199] on span "Nerds Gummy Clusters 5/6" at bounding box center [305, 203] width 56 height 8
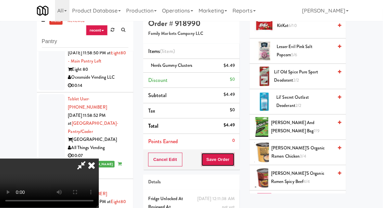
click at [232, 165] on button "Save Order" at bounding box center [218, 160] width 34 height 14
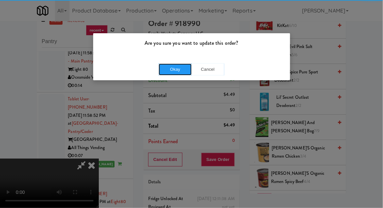
click at [168, 69] on button "Okay" at bounding box center [175, 70] width 33 height 12
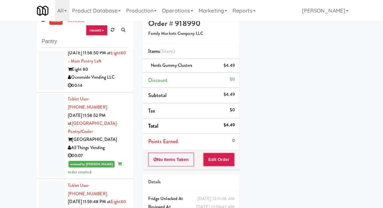
scroll to position [0, 0]
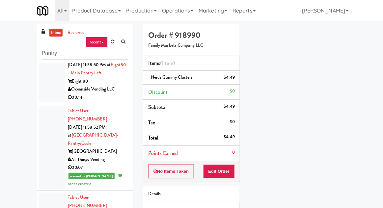
click at [55, 34] on link "inbox" at bounding box center [55, 33] width 13 height 8
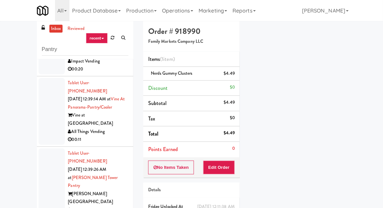
scroll to position [25, 0]
